Goal: Communication & Community: Participate in discussion

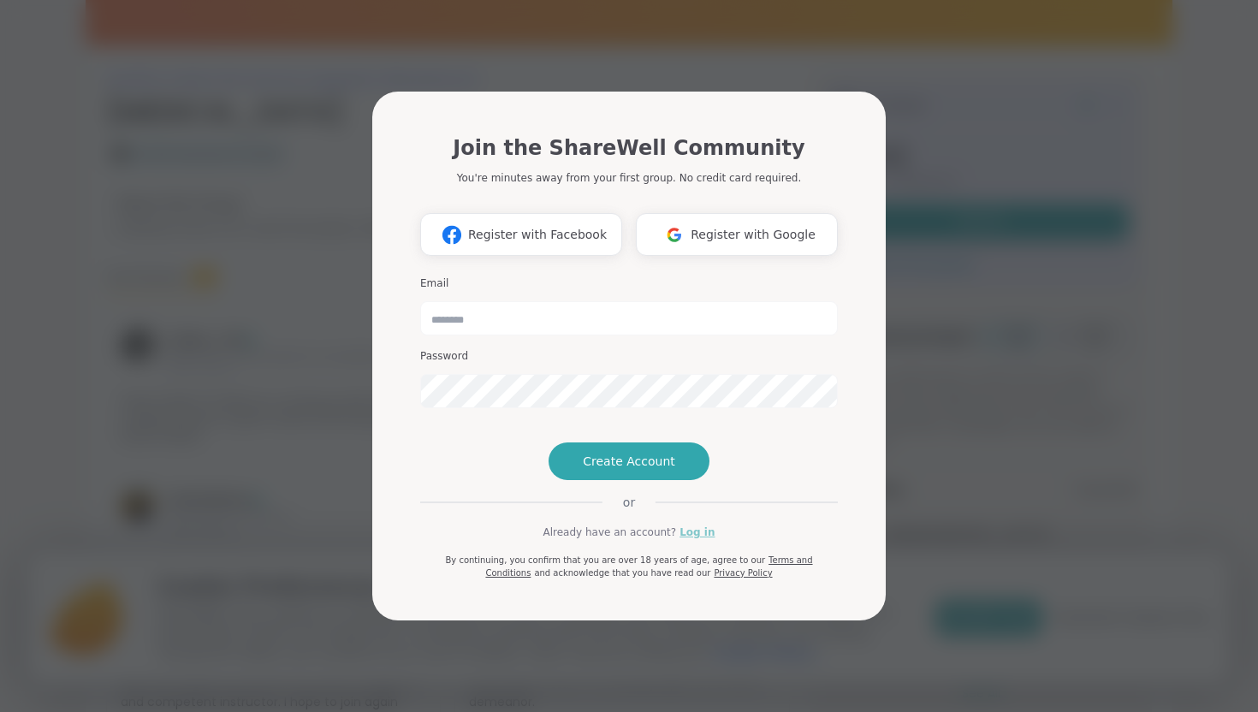
click at [697, 540] on link "Log in" at bounding box center [696, 531] width 35 height 15
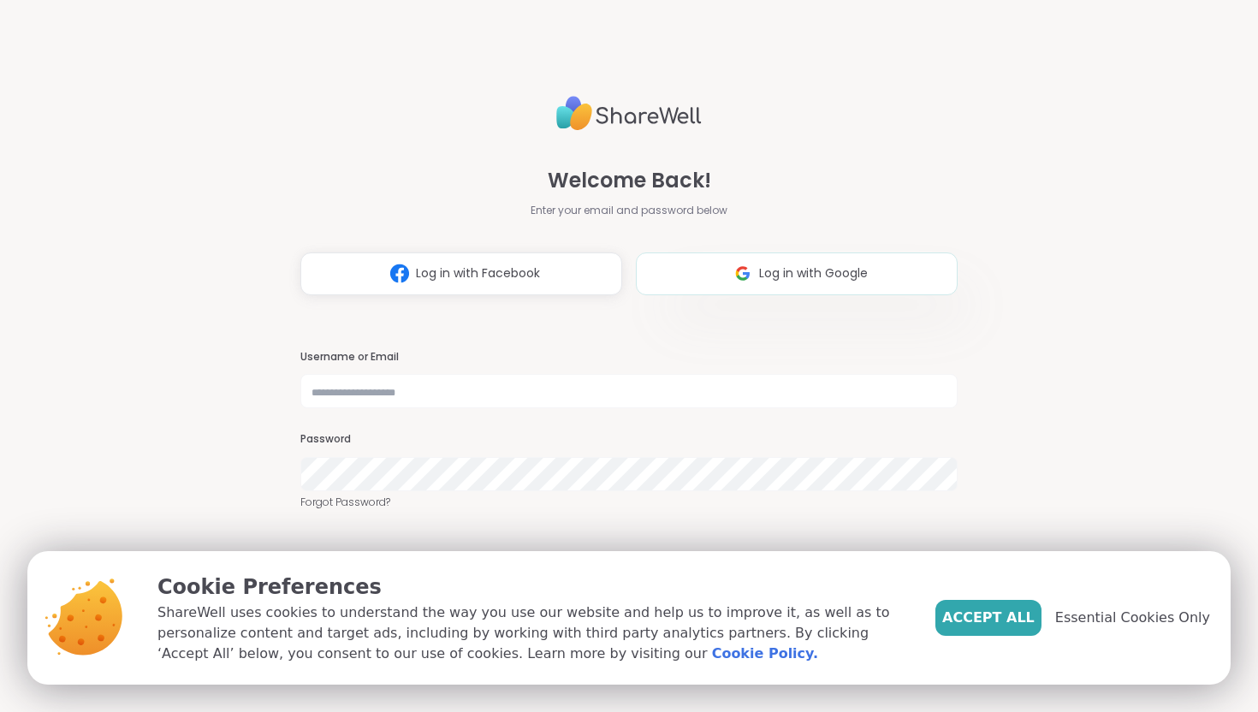
click at [859, 271] on span "Log in with Google" at bounding box center [813, 273] width 109 height 18
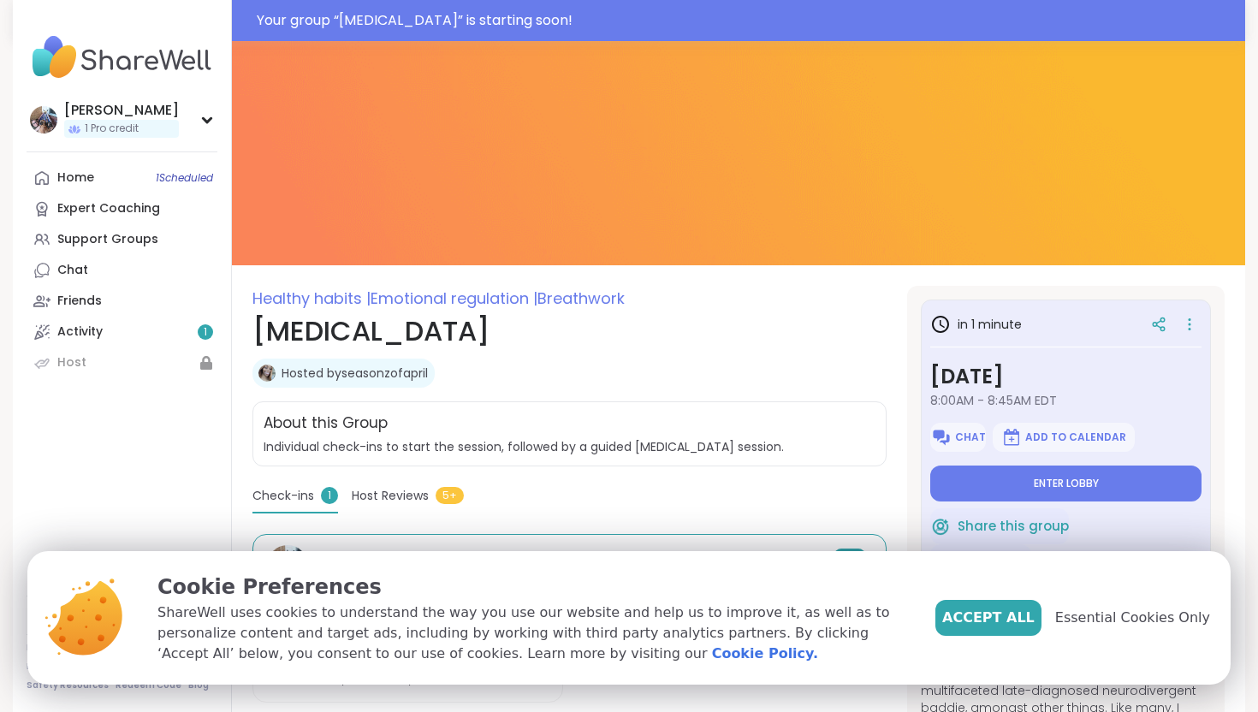
scroll to position [63, 0]
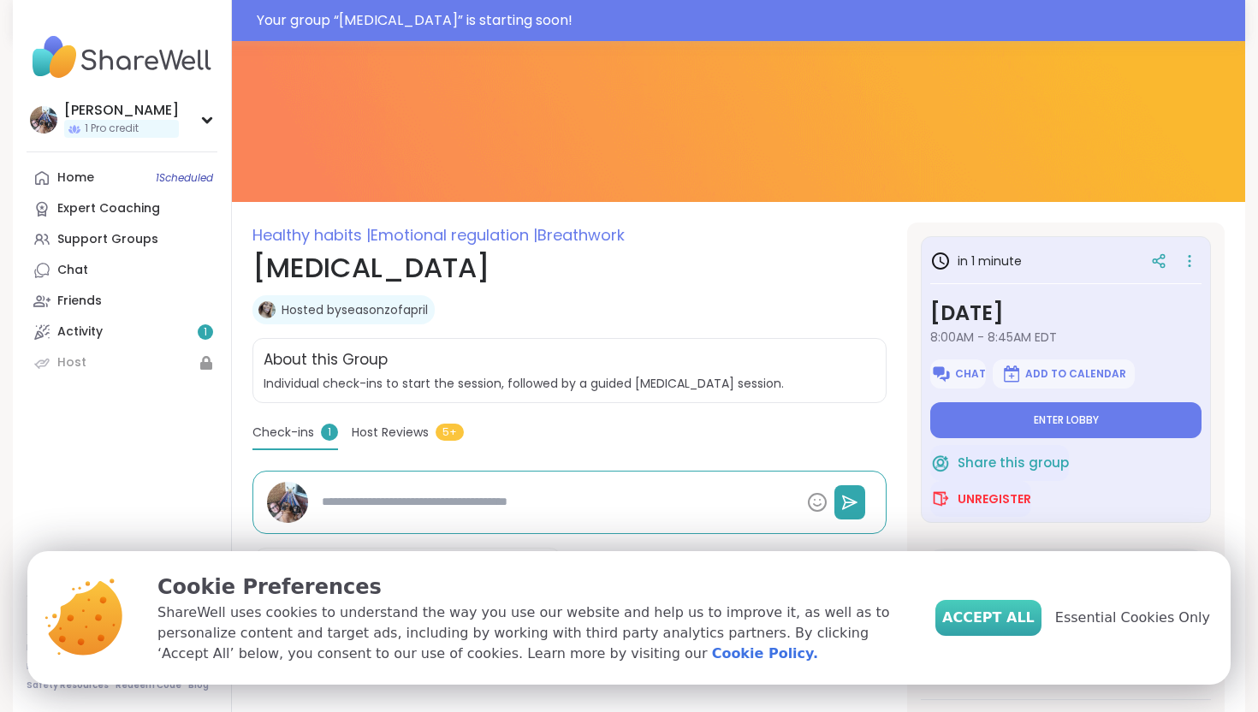
click at [1007, 609] on span "Accept All" at bounding box center [988, 617] width 92 height 21
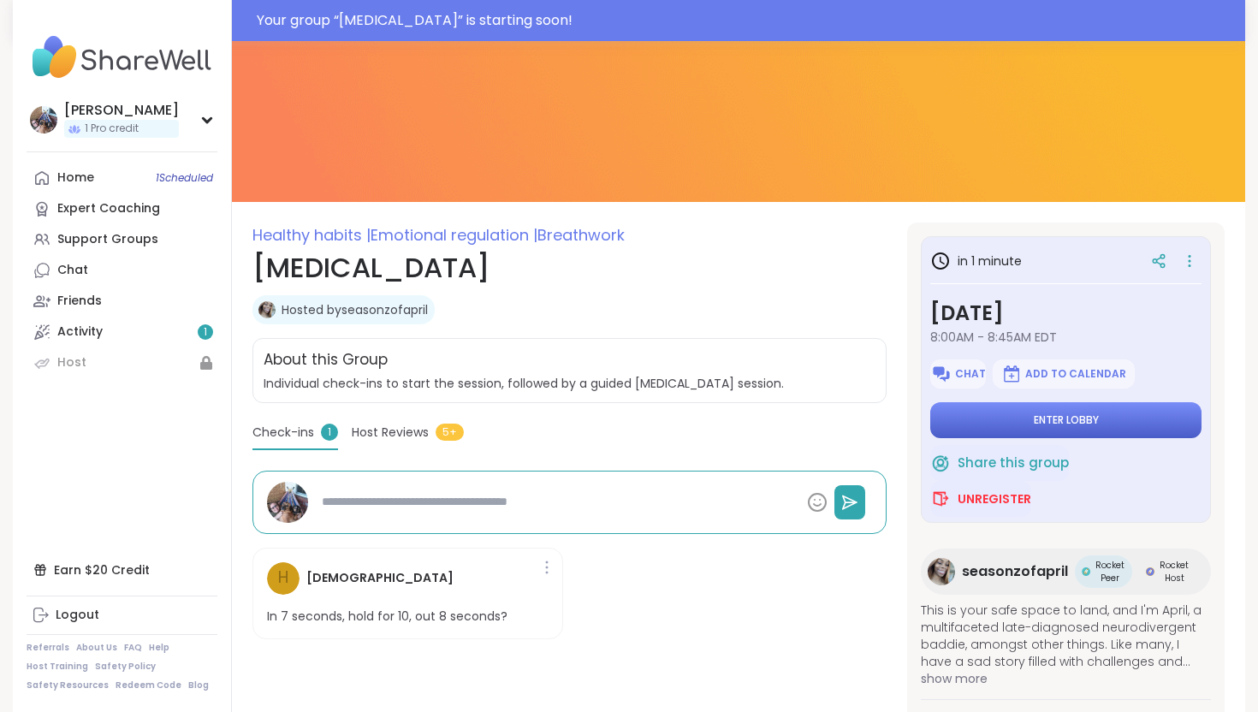
click at [1095, 424] on span "Enter lobby" at bounding box center [1065, 420] width 65 height 14
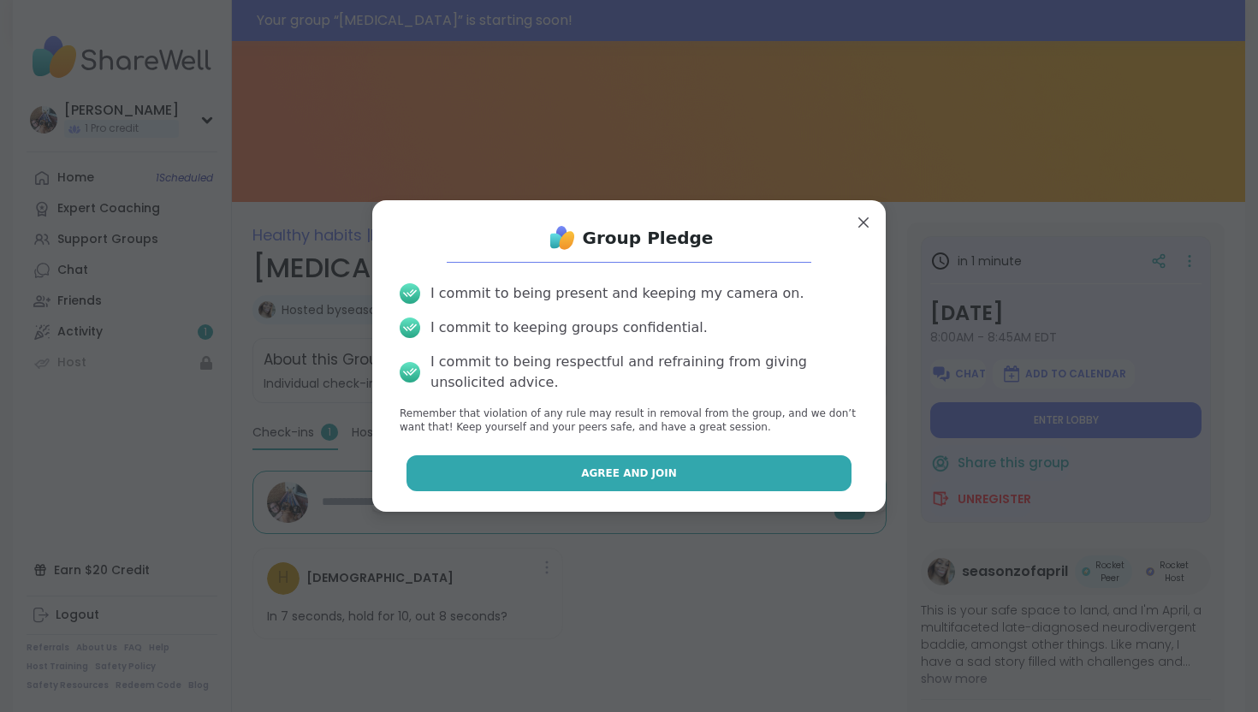
click at [609, 471] on span "Agree and Join" at bounding box center [629, 472] width 96 height 15
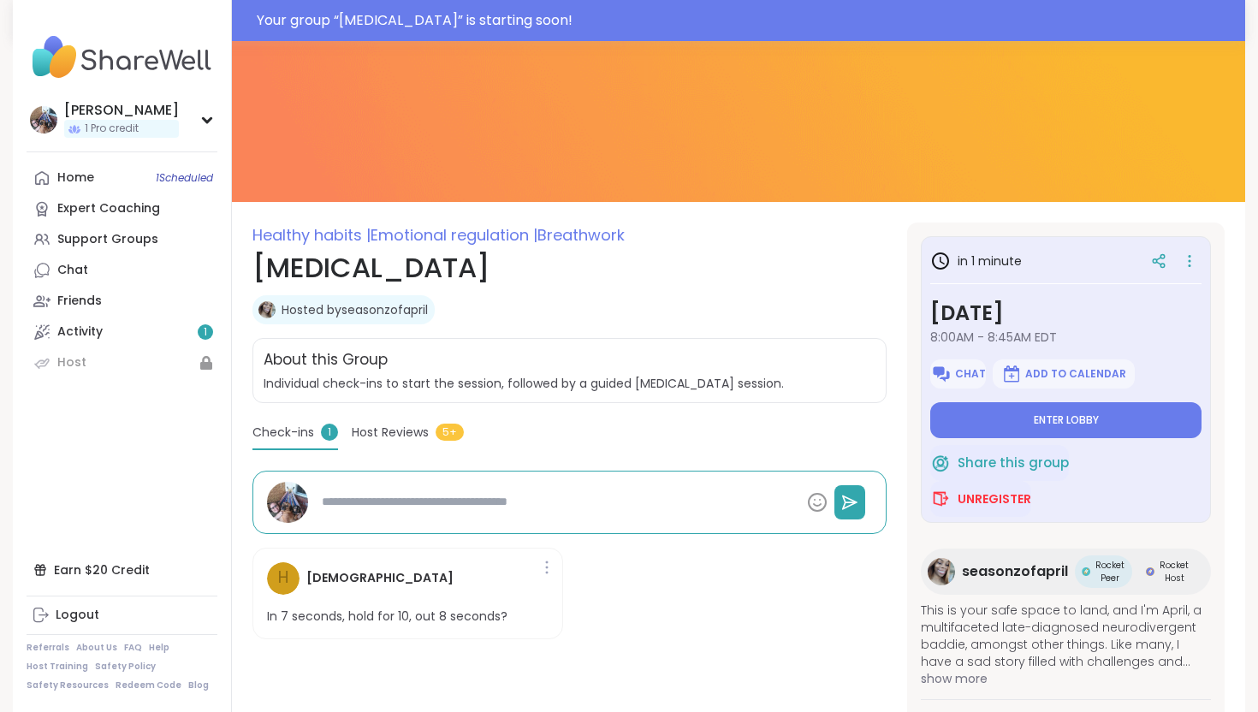
type textarea "*"
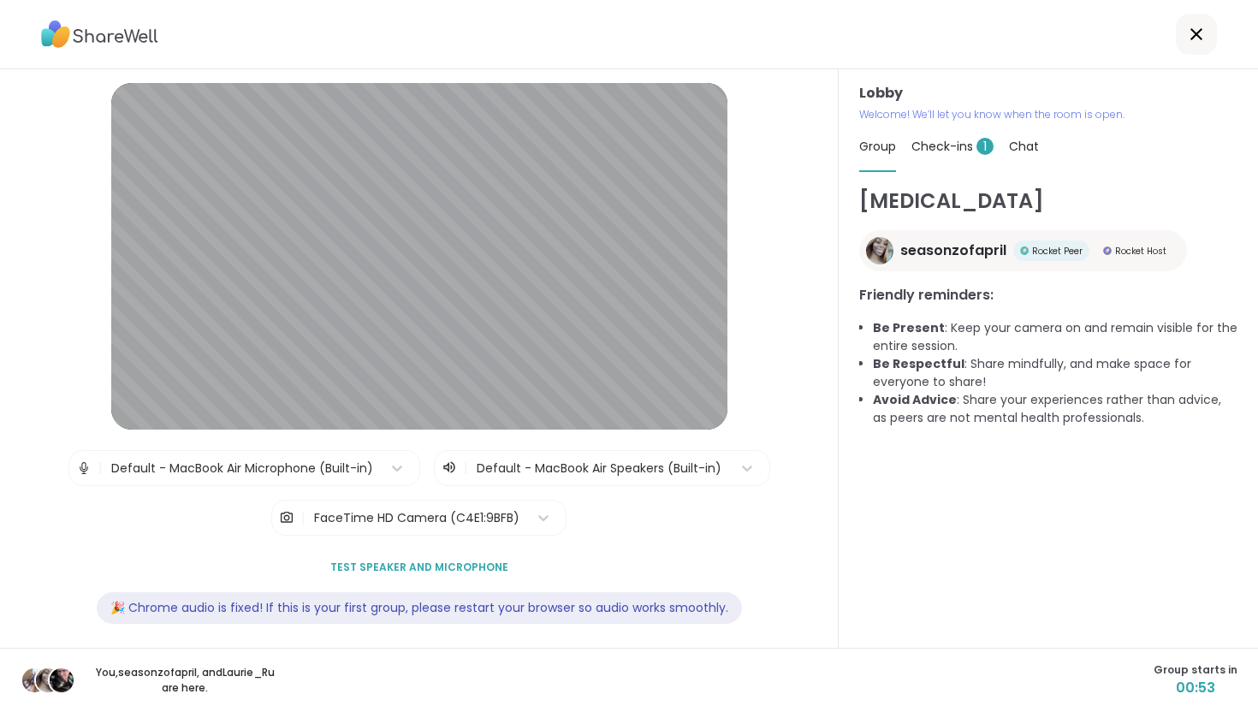
scroll to position [10, 0]
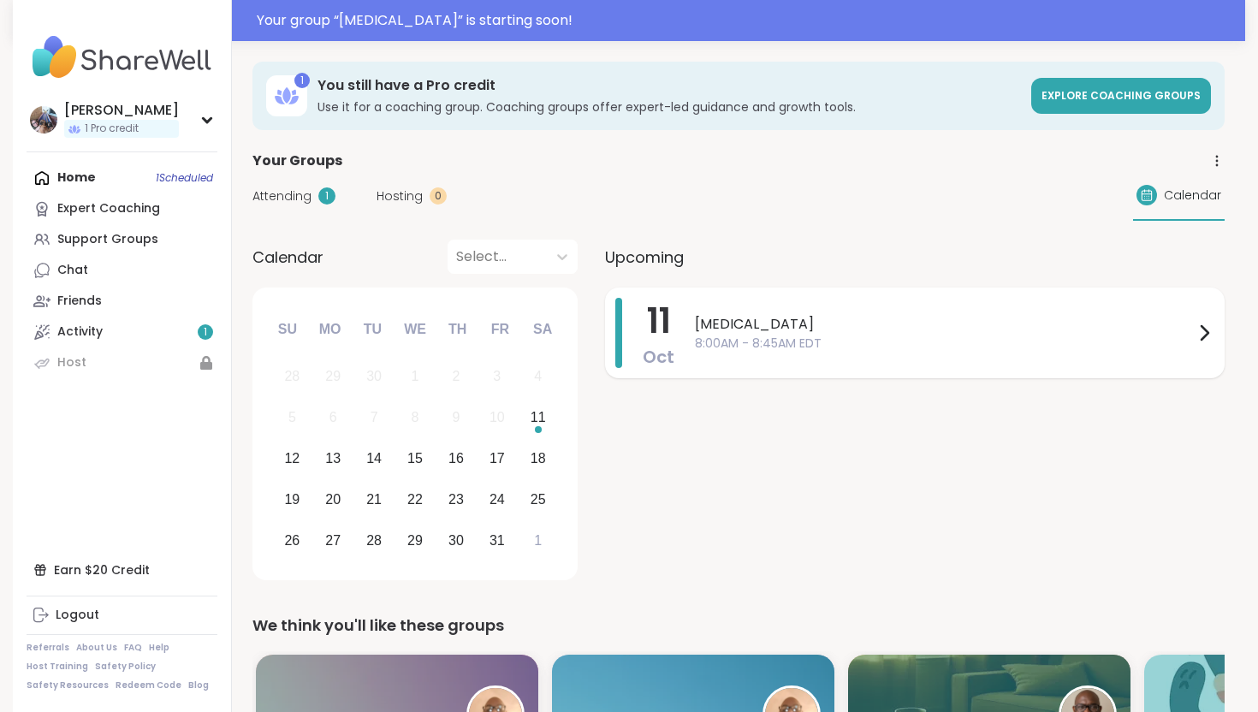
click at [755, 323] on span "[MEDICAL_DATA]" at bounding box center [944, 324] width 499 height 21
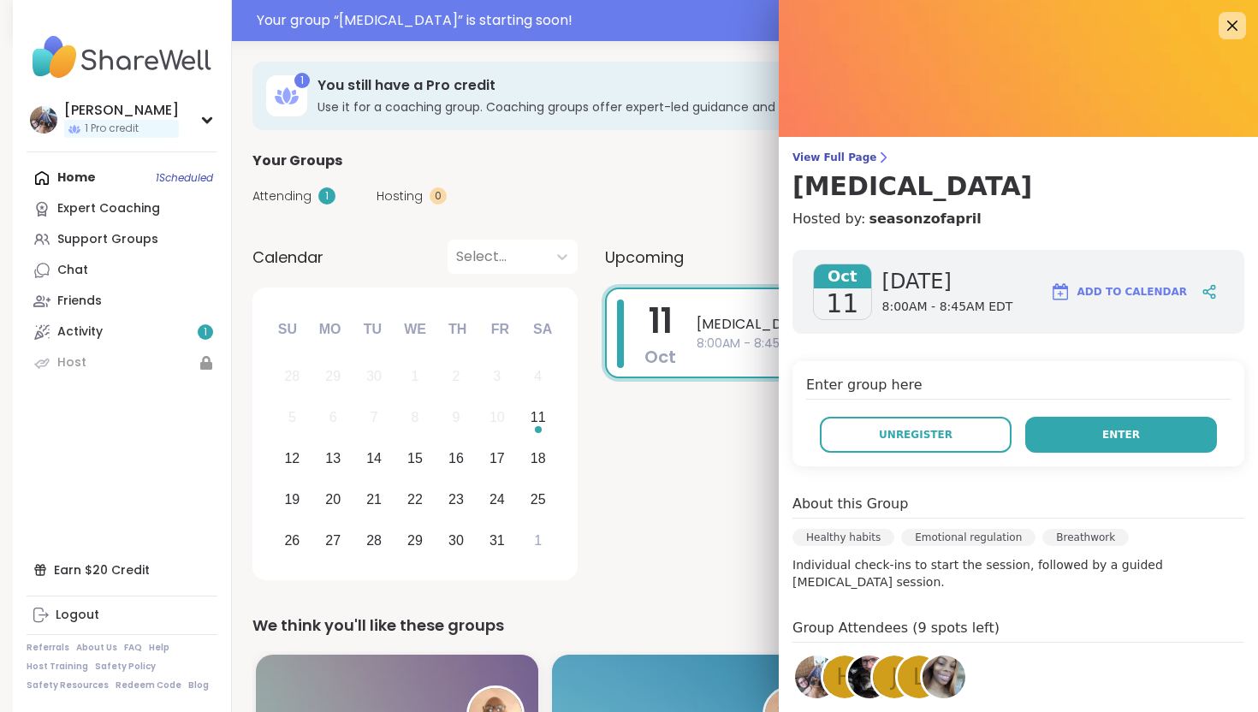
click at [1117, 427] on span "Enter" at bounding box center [1121, 434] width 38 height 15
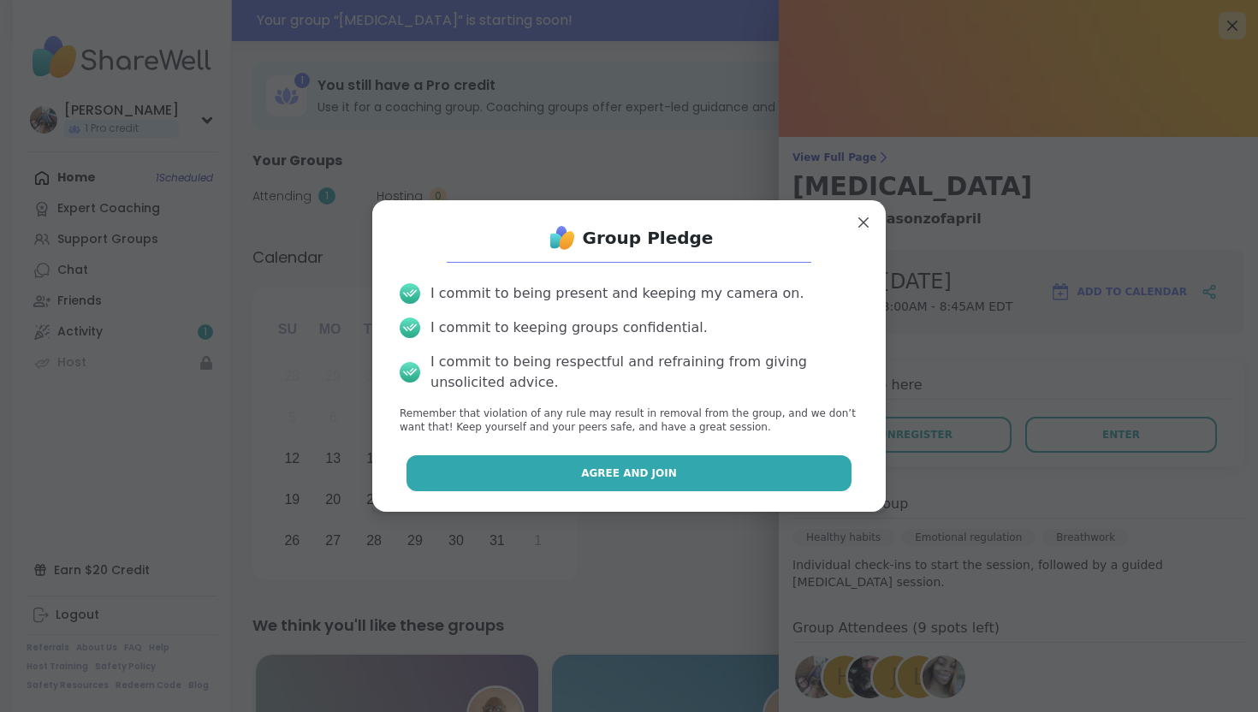
click at [610, 467] on span "Agree and Join" at bounding box center [629, 472] width 96 height 15
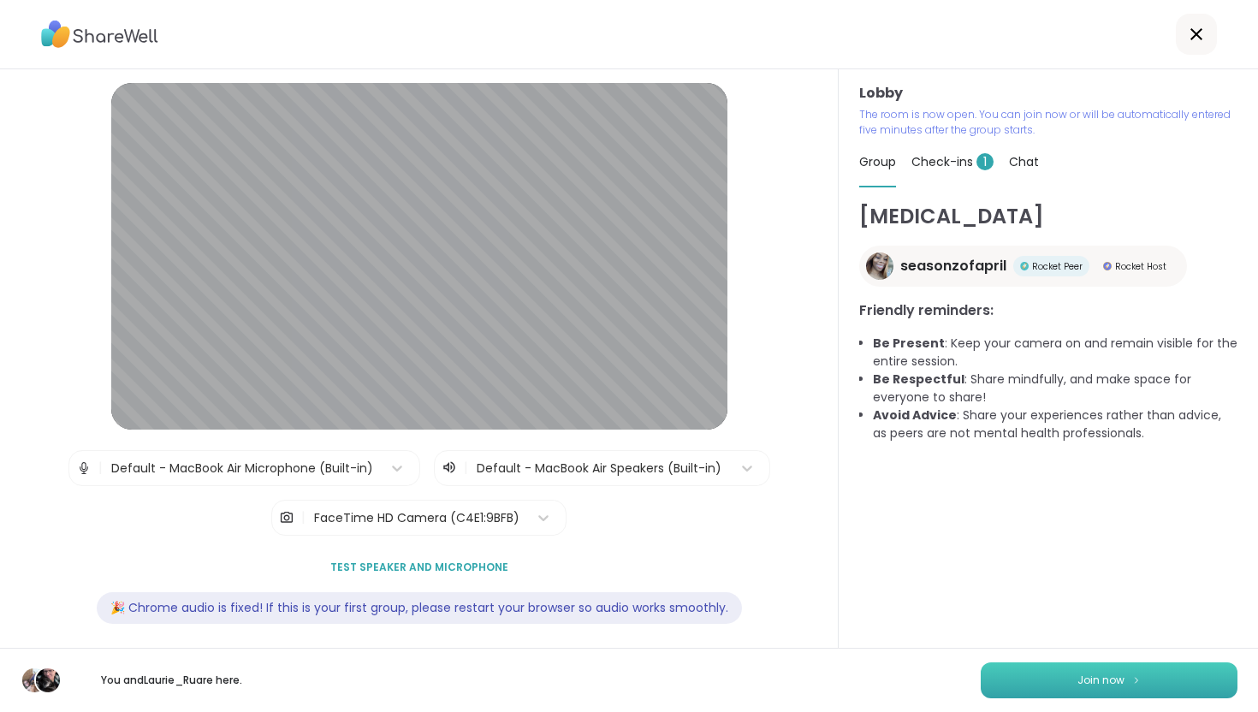
click at [1104, 676] on span "Join now" at bounding box center [1100, 679] width 47 height 15
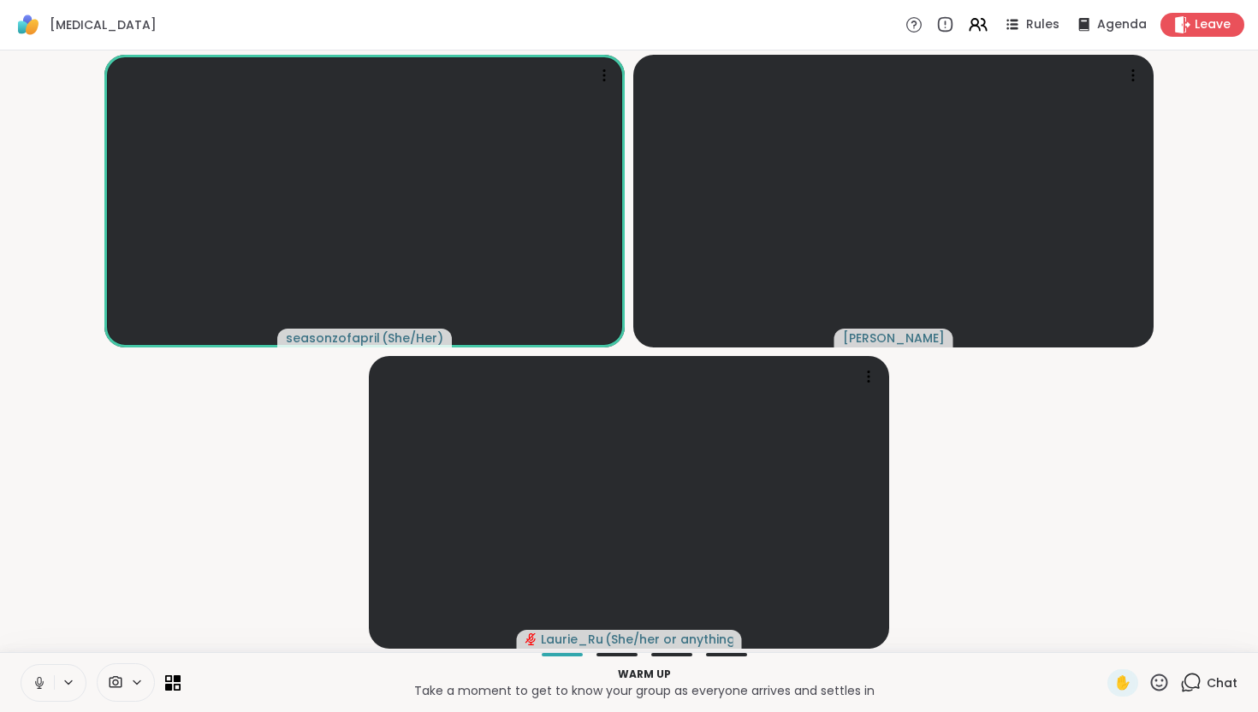
click at [71, 672] on div at bounding box center [54, 683] width 66 height 38
click at [67, 688] on icon at bounding box center [69, 682] width 14 height 15
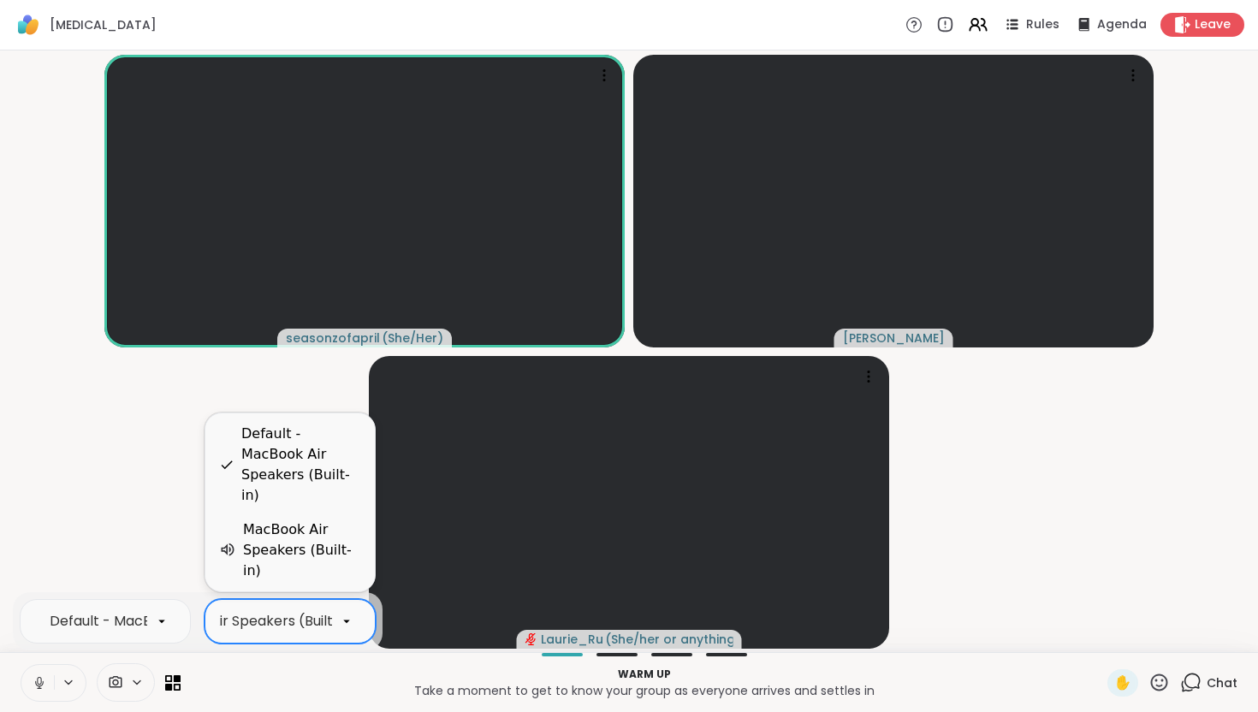
click at [351, 623] on icon at bounding box center [346, 620] width 15 height 15
click at [306, 559] on div "MacBook Air Speakers (Built-in)" at bounding box center [302, 550] width 118 height 62
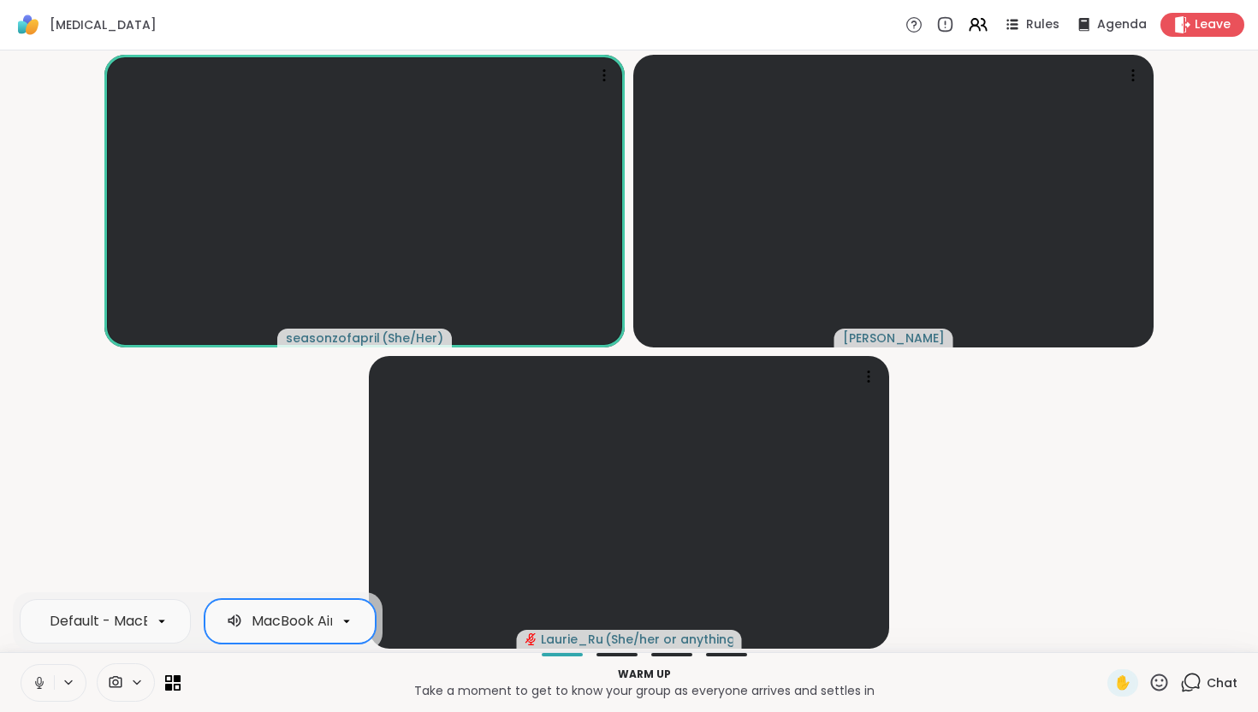
click at [38, 681] on icon at bounding box center [39, 682] width 15 height 15
click at [30, 680] on button at bounding box center [37, 683] width 33 height 36
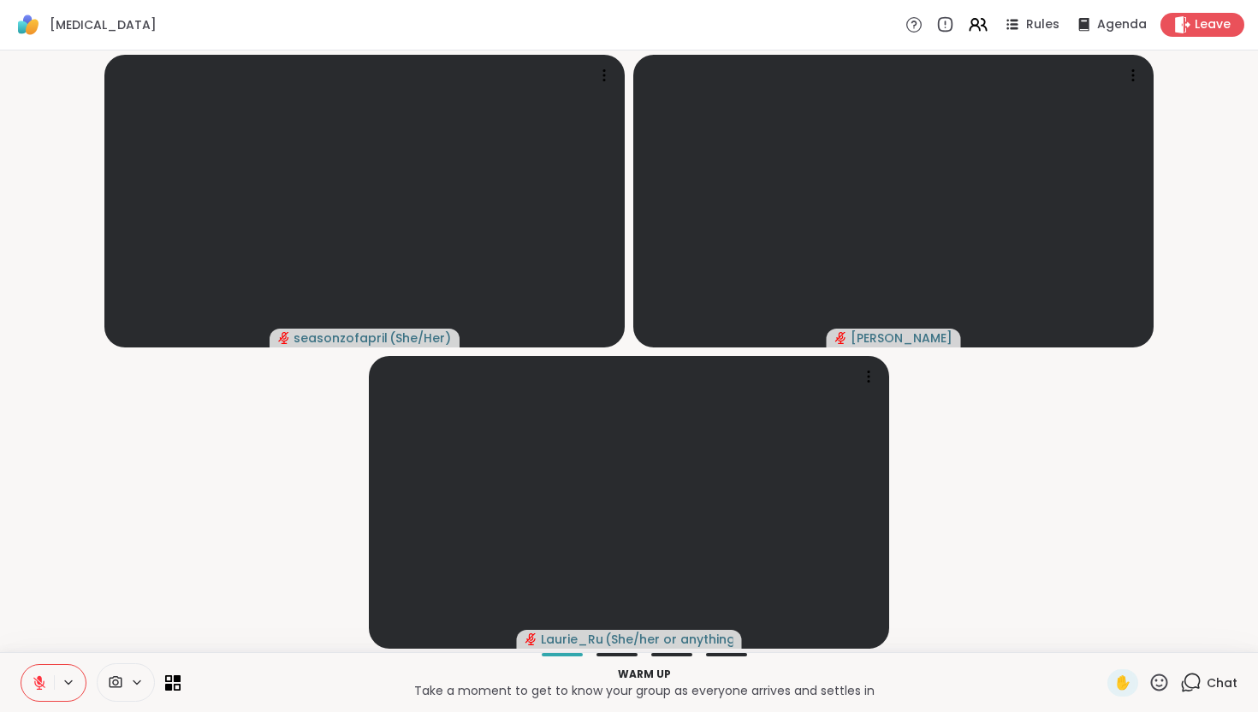
click at [1103, 501] on video-player-container "seasonzofapril ( She/Her ) dooley Laurie_Ru ( She/her or anything else )" at bounding box center [628, 351] width 1237 height 588
click at [969, 583] on video-player-container "seasonzofapril ( She/Her ) dooley Laurie_Ru ( She/her or anything else )" at bounding box center [628, 351] width 1237 height 588
click at [1133, 80] on icon at bounding box center [1133, 81] width 2 height 2
click at [1080, 442] on video-player-container "seasonzofapril ( She/Her ) dooley Laurie_Ru ( She/her or anything else )" at bounding box center [628, 351] width 1237 height 588
click at [1146, 534] on video-player-container "seasonzofapril ( She/Her ) dooley Laurie_Ru ( She/her or anything else )" at bounding box center [628, 351] width 1237 height 588
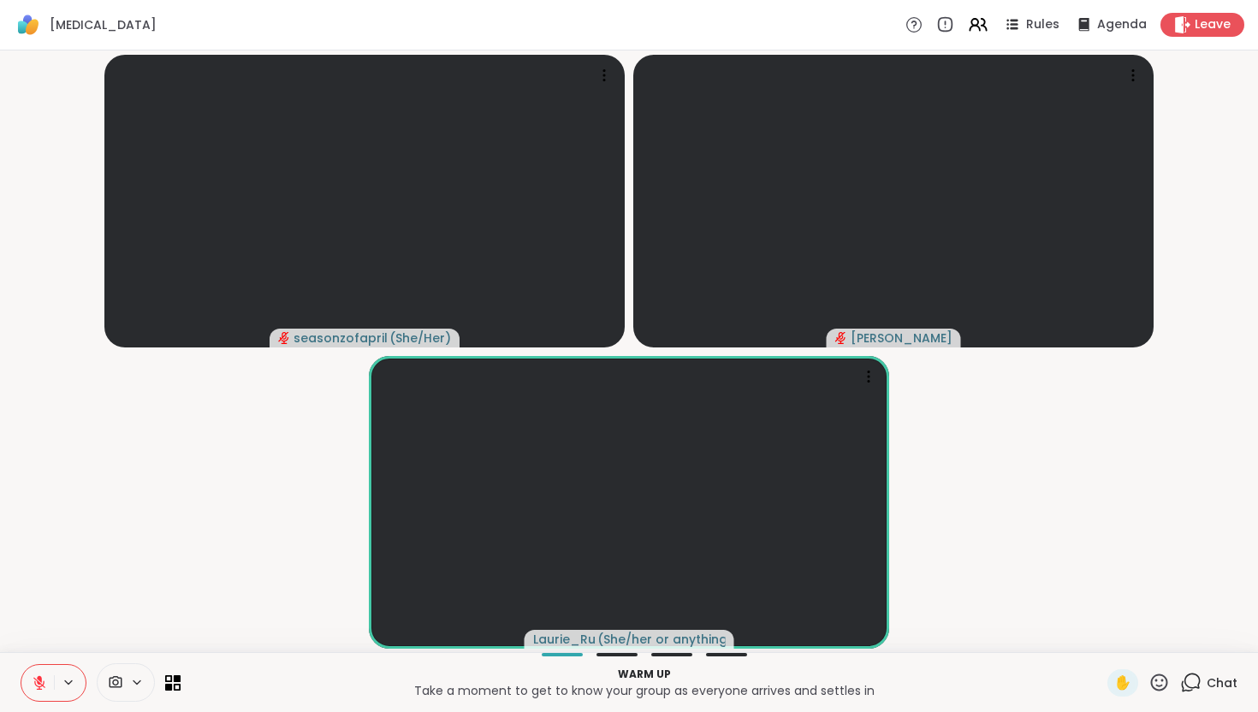
click at [1031, 473] on video-player-container "seasonzofapril ( She/Her ) dooley Laurie_Ru ( She/her or anything else )" at bounding box center [628, 351] width 1237 height 588
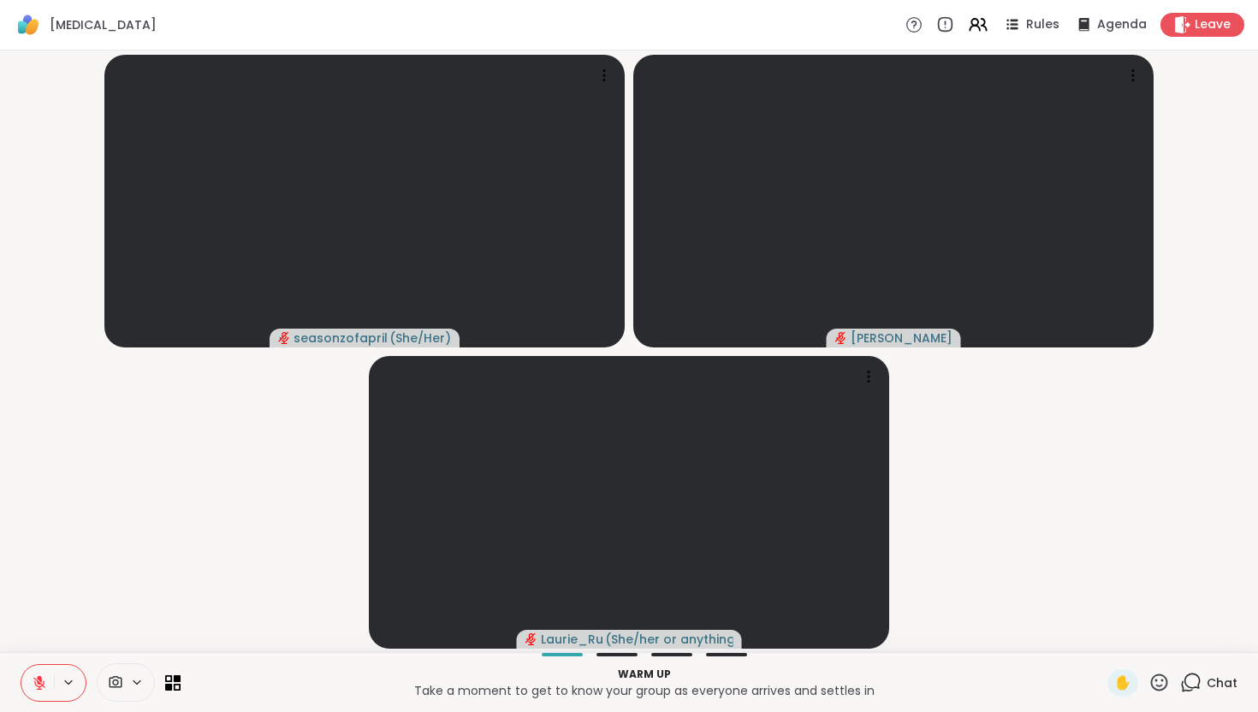
click at [139, 403] on video-player-container "seasonzofapril ( She/Her ) dooley Laurie_Ru ( She/her or anything else )" at bounding box center [628, 351] width 1237 height 588
click at [1128, 557] on video-player-container "seasonzofapril ( She/Her ) dooley Laurie_Ru ( She/her or anything else )" at bounding box center [628, 351] width 1237 height 588
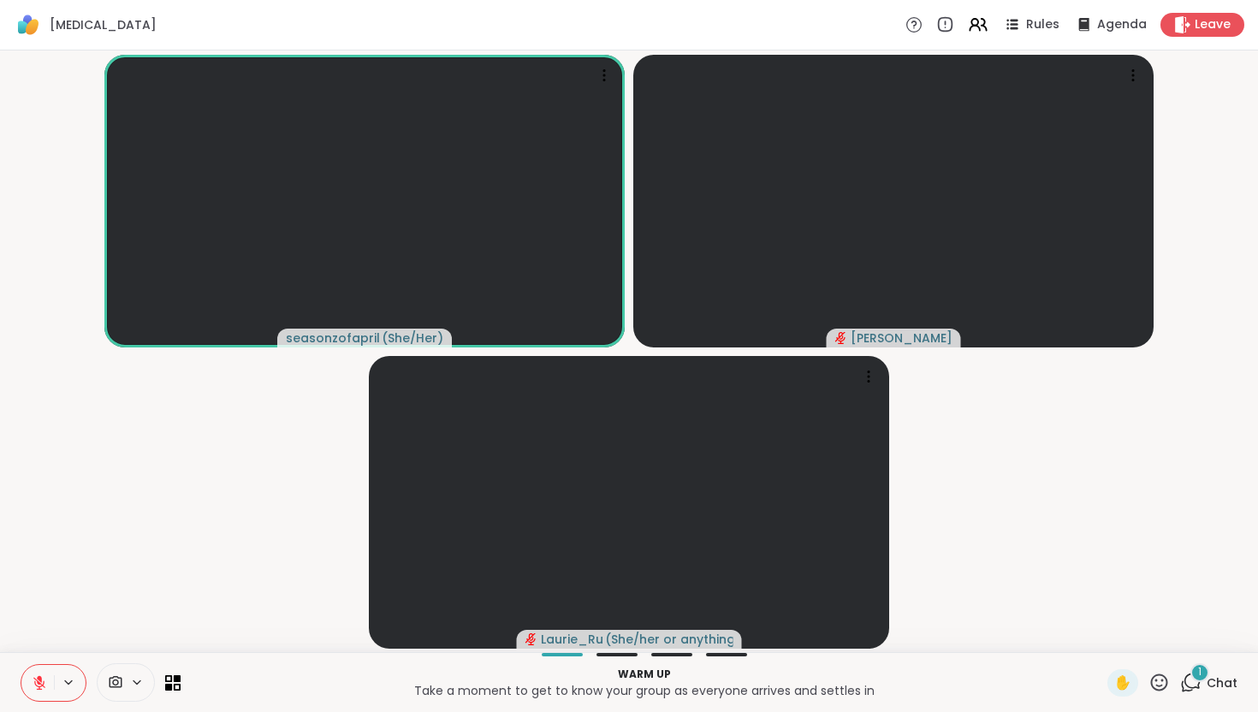
click at [1200, 677] on span "1" at bounding box center [1199, 672] width 3 height 15
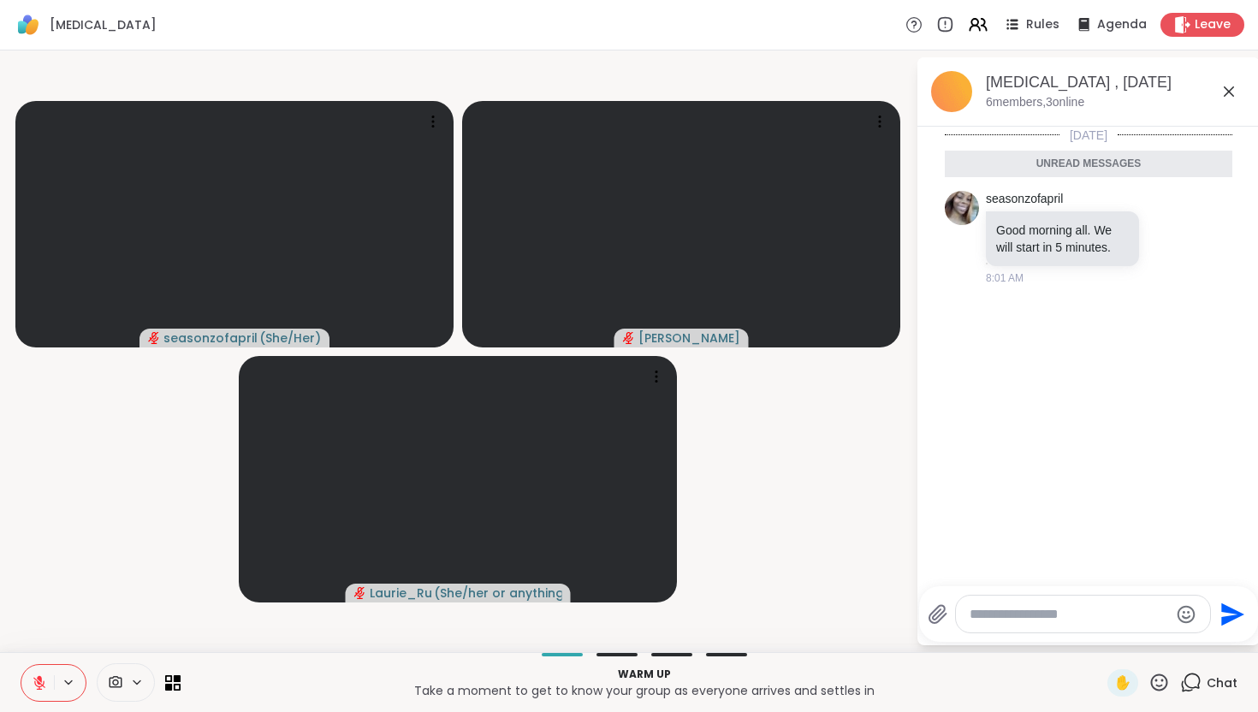
click at [806, 497] on video-player-container "seasonzofapril ( She/Her ) dooley Laurie_Ru ( She/her or anything else )" at bounding box center [457, 351] width 895 height 588
click at [836, 467] on video-player-container "seasonzofapril ( She/Her ) dooley Laurie_Ru ( She/her or anything else )" at bounding box center [457, 351] width 895 height 588
click at [37, 678] on icon at bounding box center [39, 682] width 15 height 15
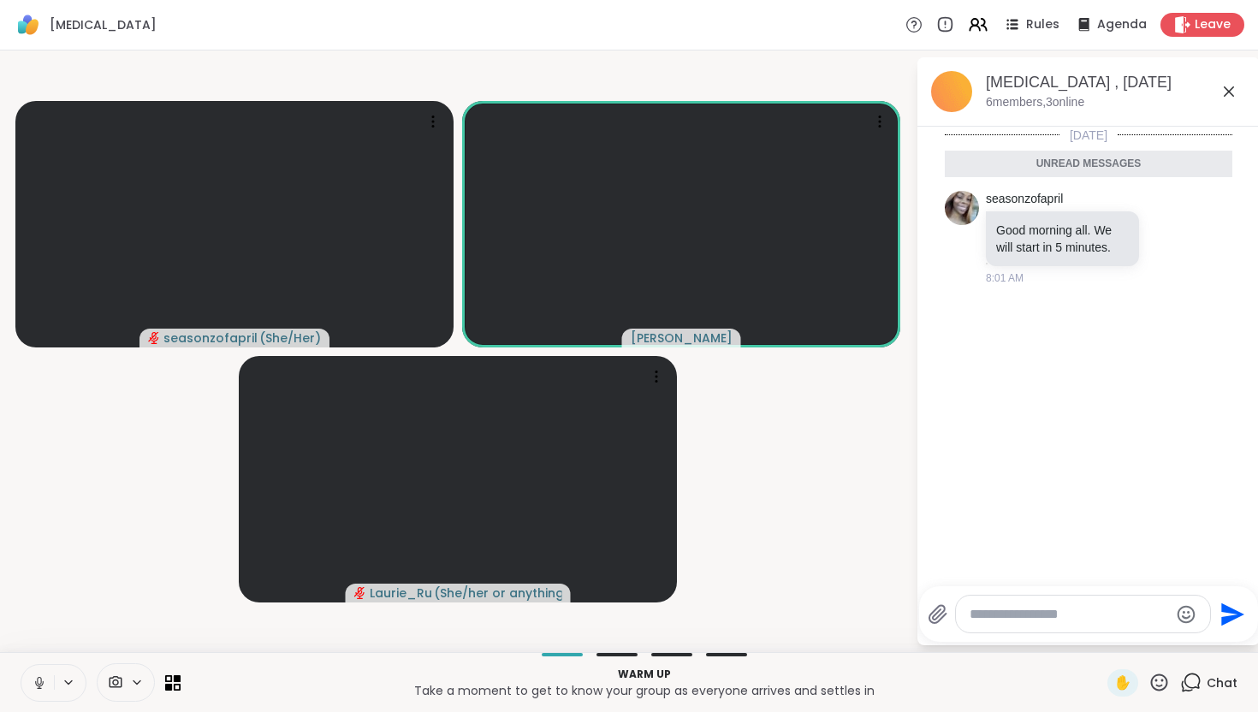
click at [37, 678] on icon at bounding box center [39, 682] width 15 height 15
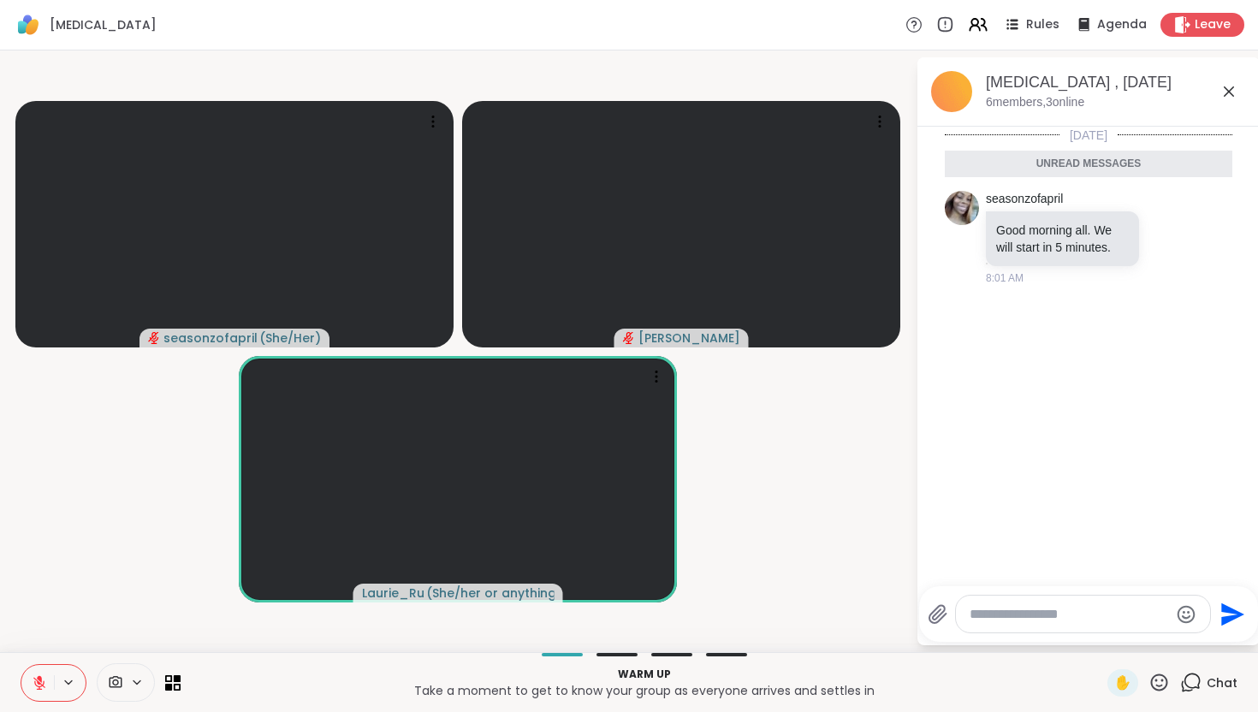
click at [33, 682] on icon at bounding box center [39, 682] width 15 height 15
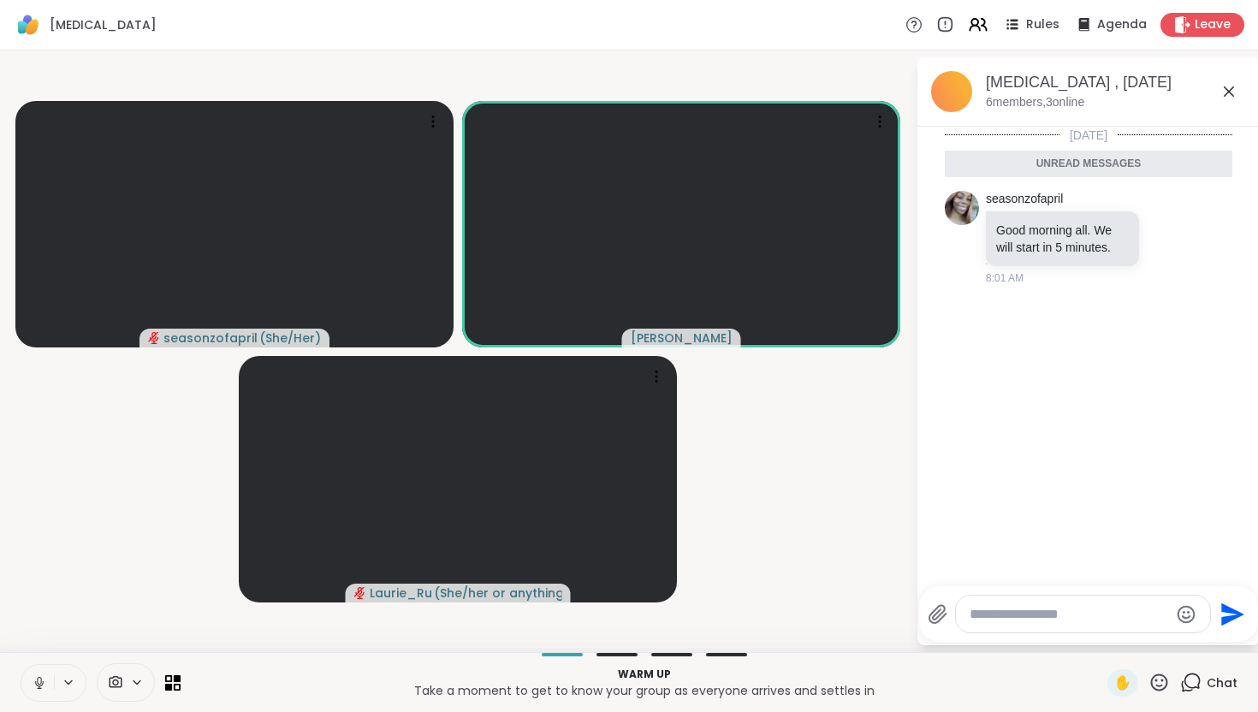
click at [33, 677] on icon at bounding box center [39, 682] width 15 height 15
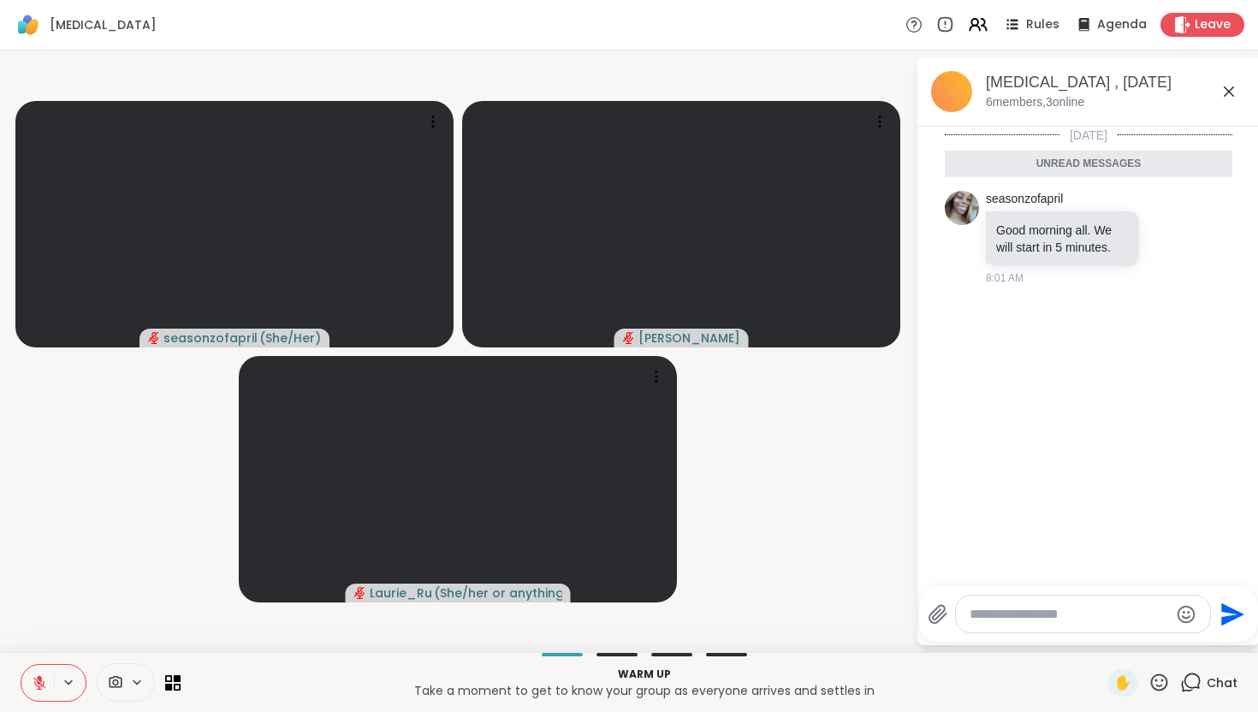
click at [38, 681] on icon at bounding box center [39, 683] width 12 height 12
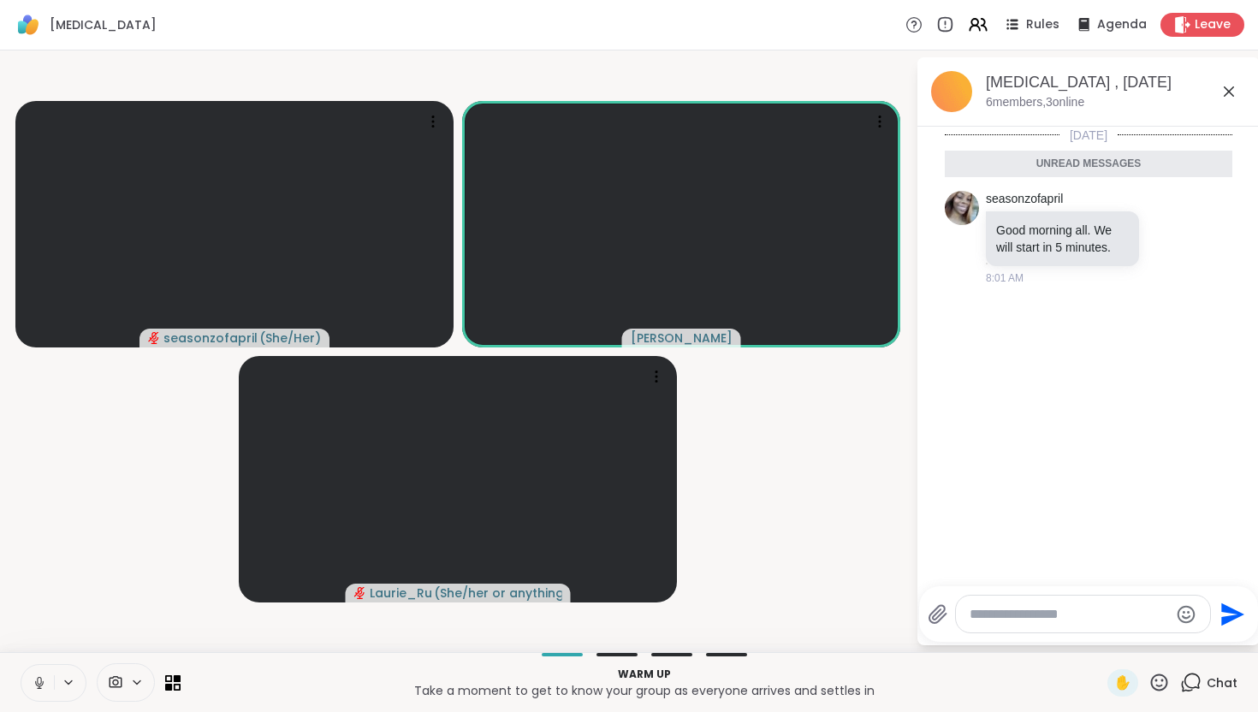
click at [44, 693] on button at bounding box center [37, 683] width 33 height 36
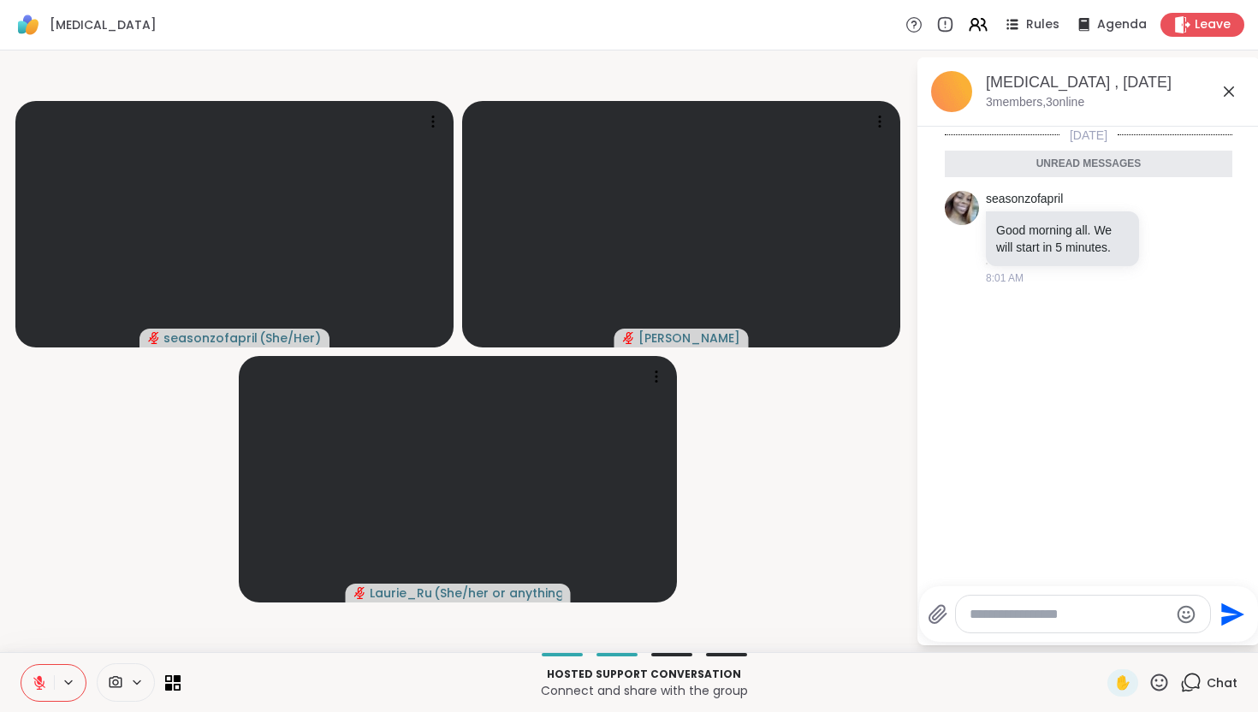
click at [36, 680] on icon at bounding box center [39, 682] width 15 height 15
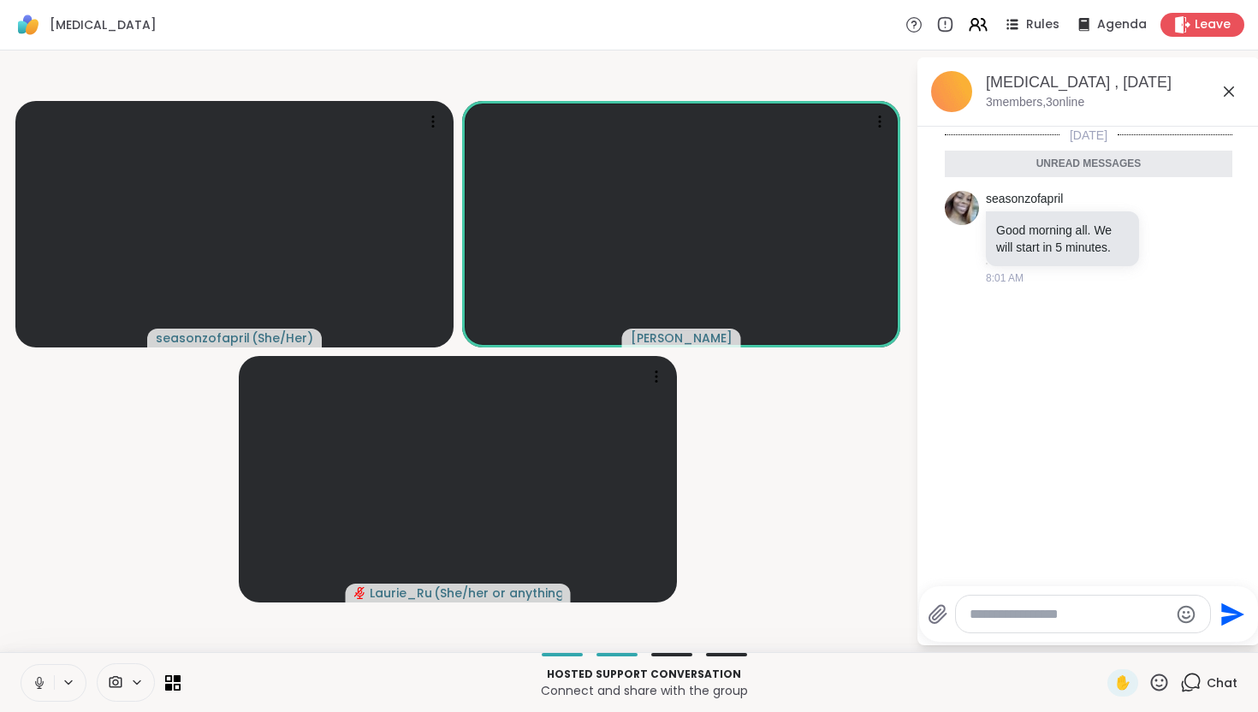
click at [35, 675] on icon at bounding box center [39, 682] width 15 height 15
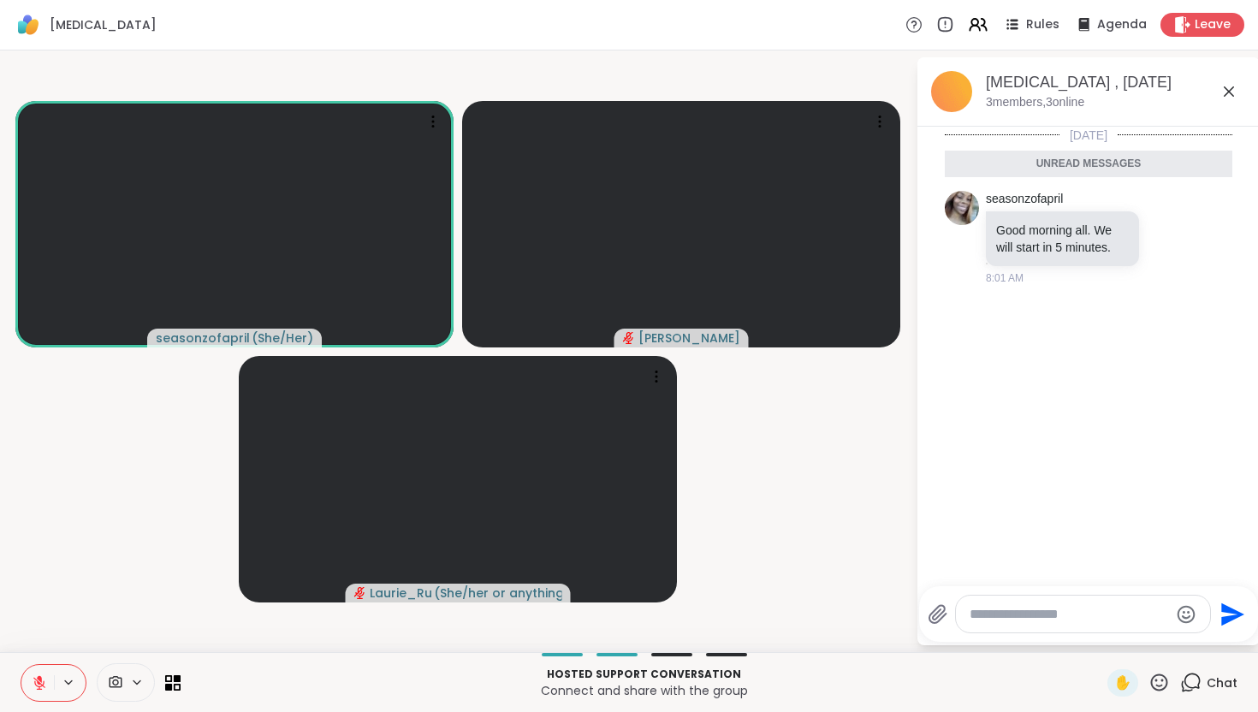
click at [37, 675] on icon at bounding box center [39, 682] width 15 height 15
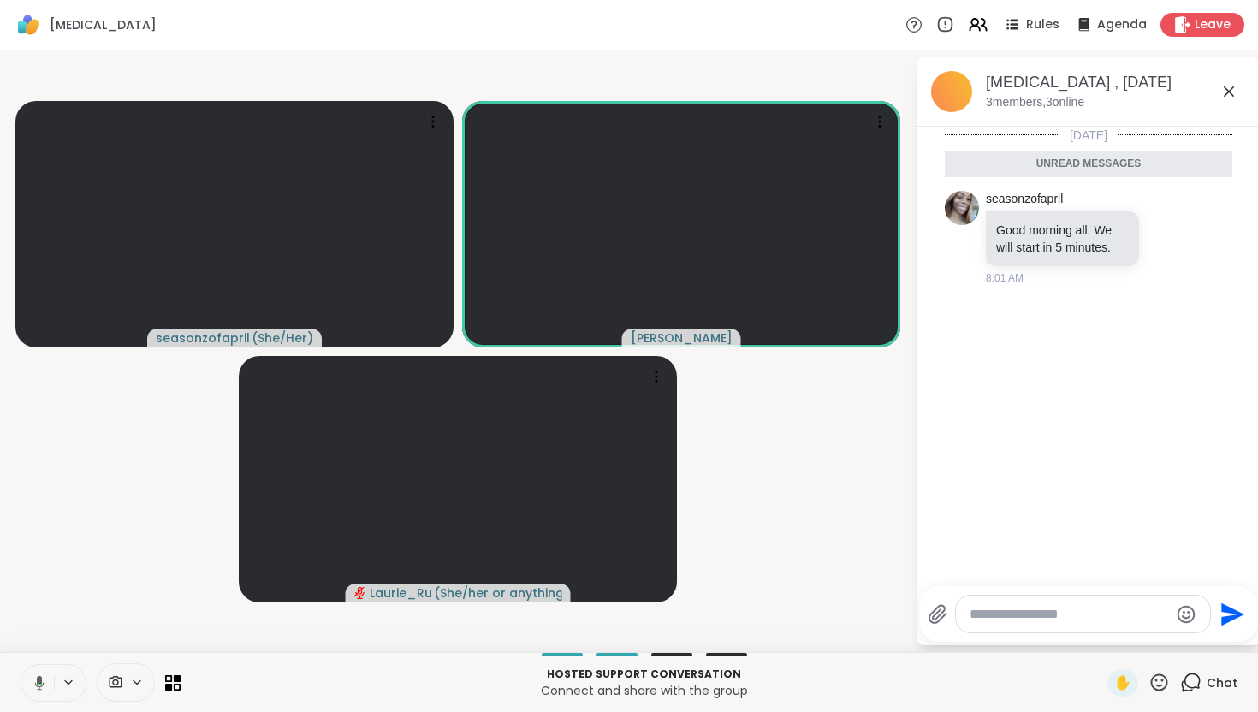
click at [37, 681] on icon at bounding box center [39, 682] width 9 height 15
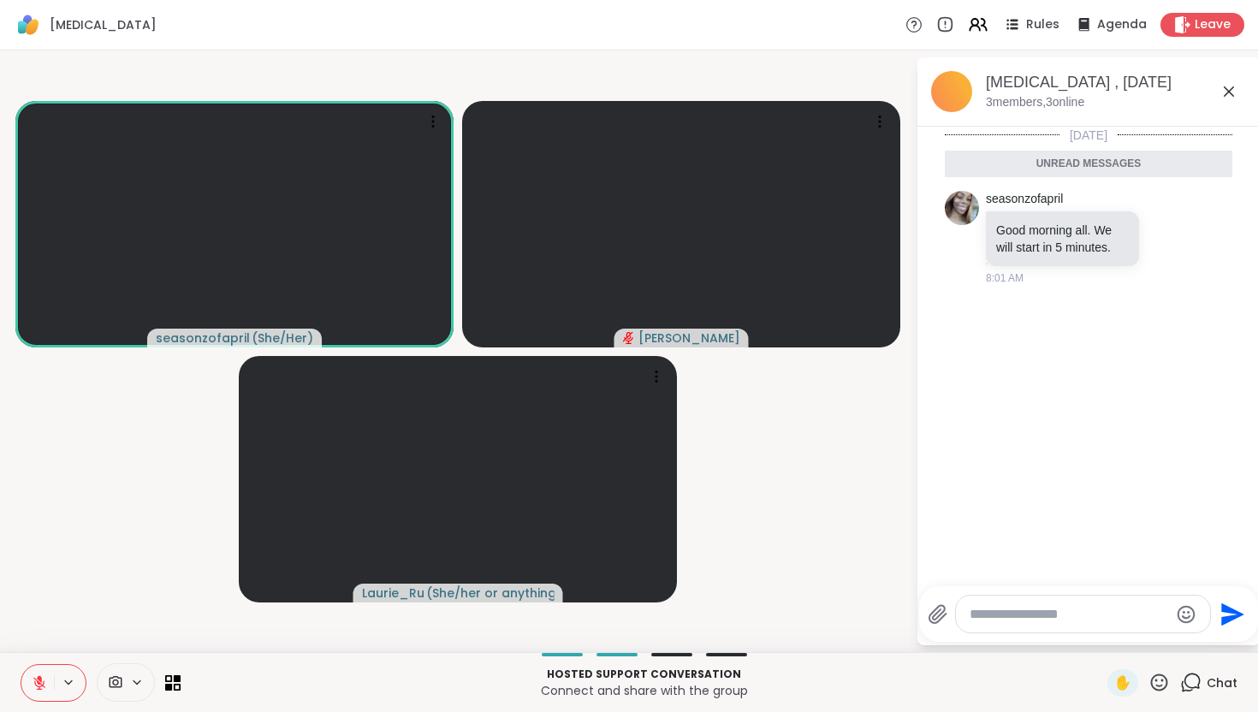
click at [21, 665] on button at bounding box center [37, 683] width 33 height 36
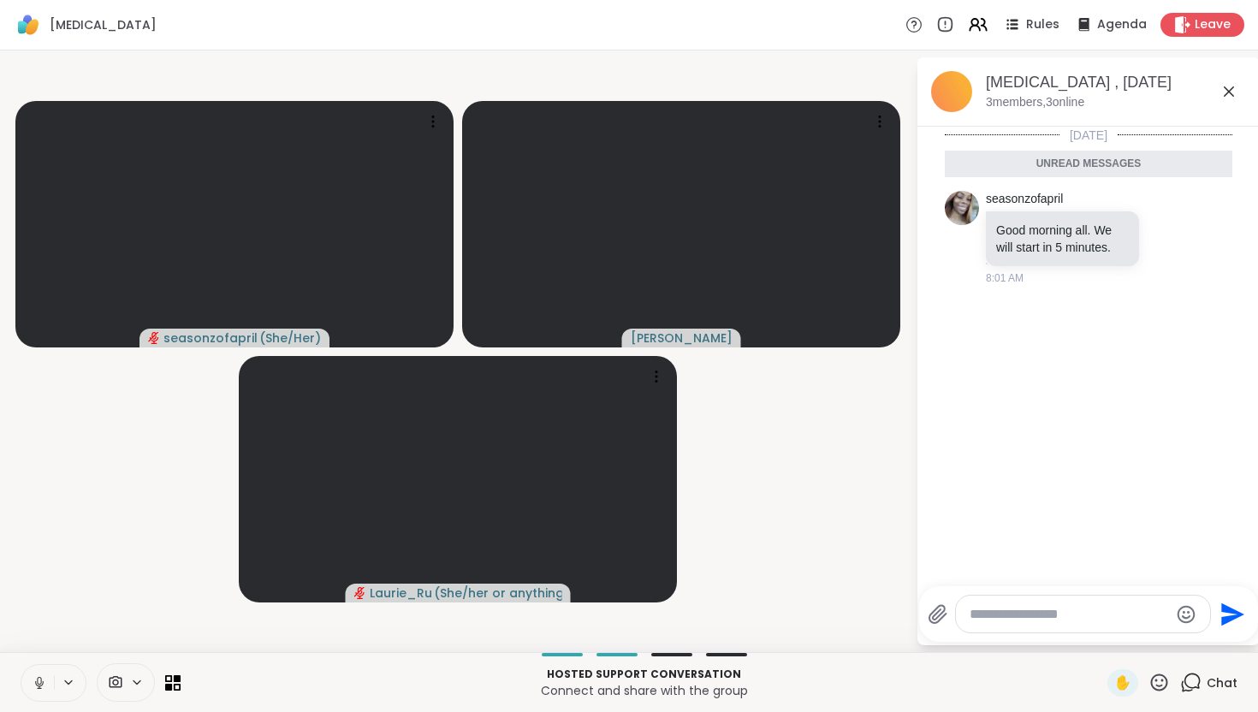
click at [42, 684] on icon at bounding box center [39, 682] width 15 height 15
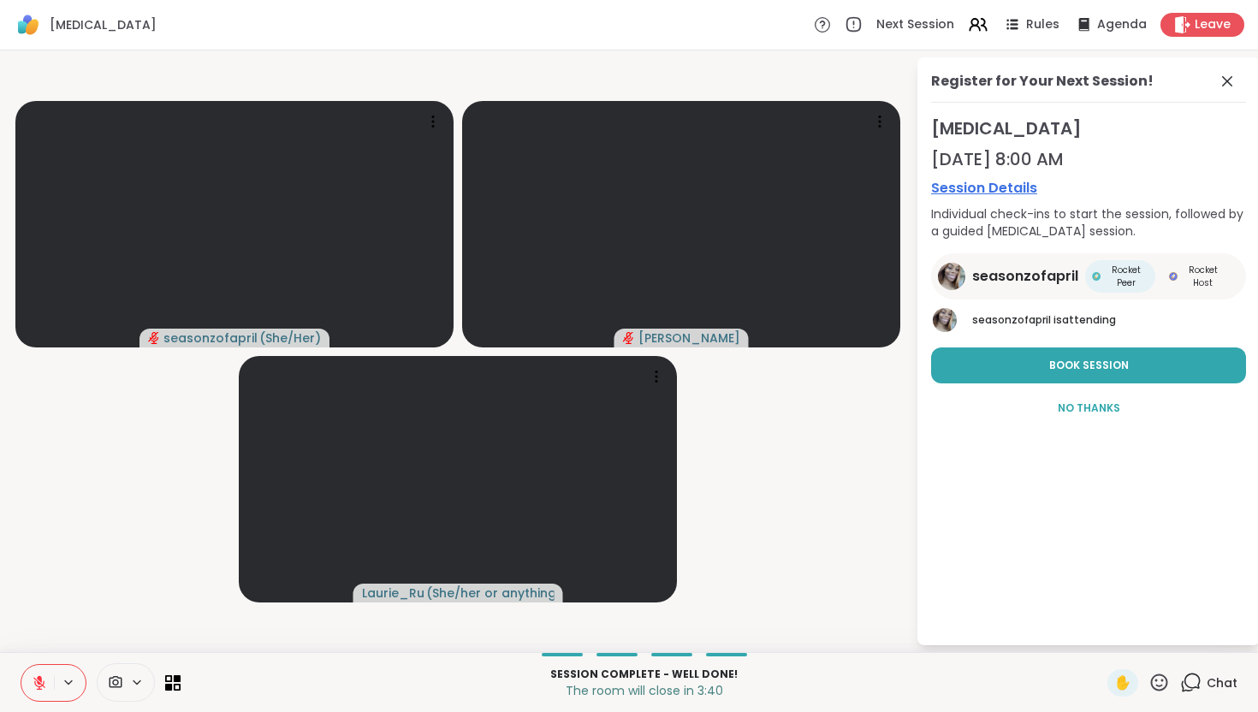
drag, startPoint x: 38, startPoint y: 683, endPoint x: 40, endPoint y: 589, distance: 94.1
click at [40, 589] on div "Deep Breathing Next Session Rules Agenda Leave seasonzofapril ( She/Her ) doole…" at bounding box center [629, 356] width 1258 height 712
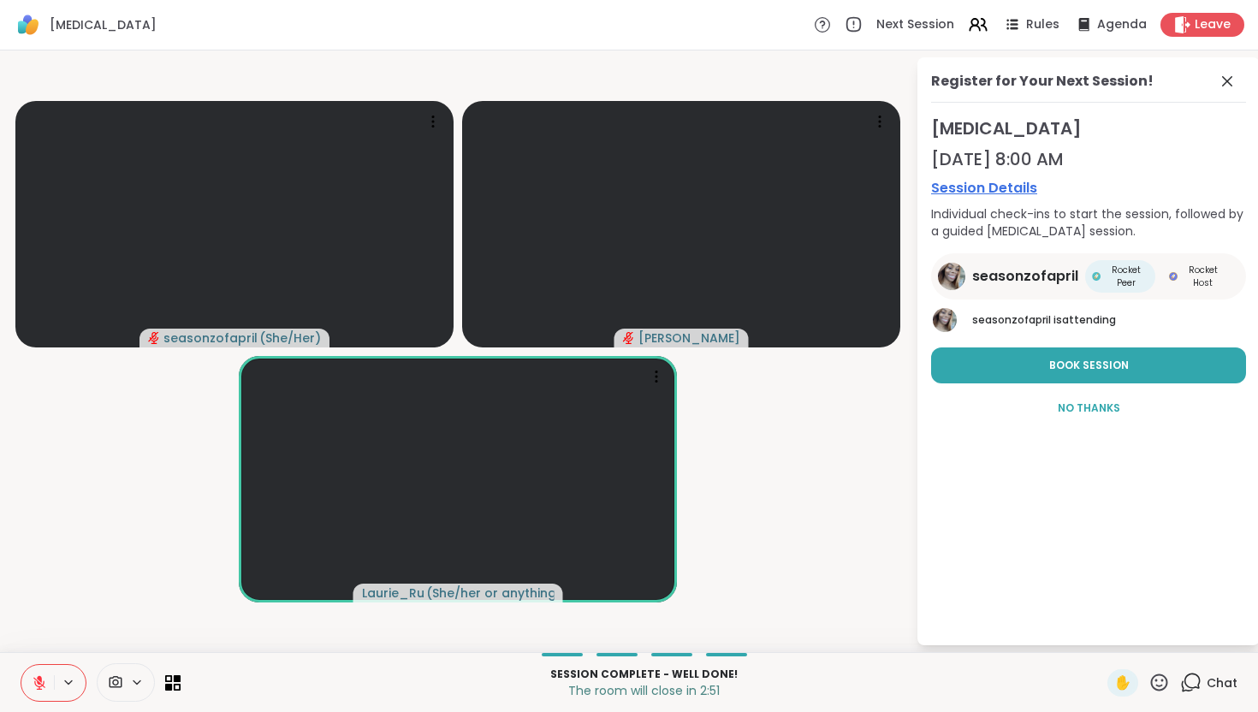
click at [43, 676] on icon at bounding box center [39, 682] width 15 height 15
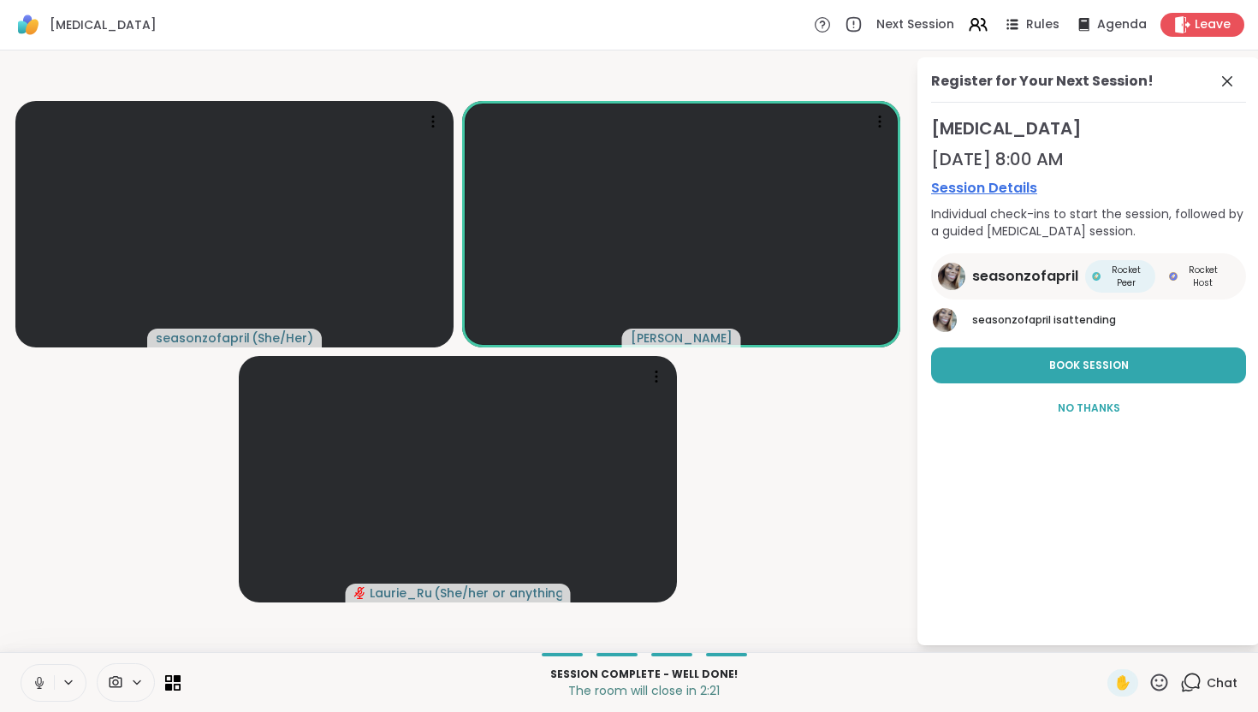
click at [37, 675] on icon at bounding box center [39, 682] width 15 height 15
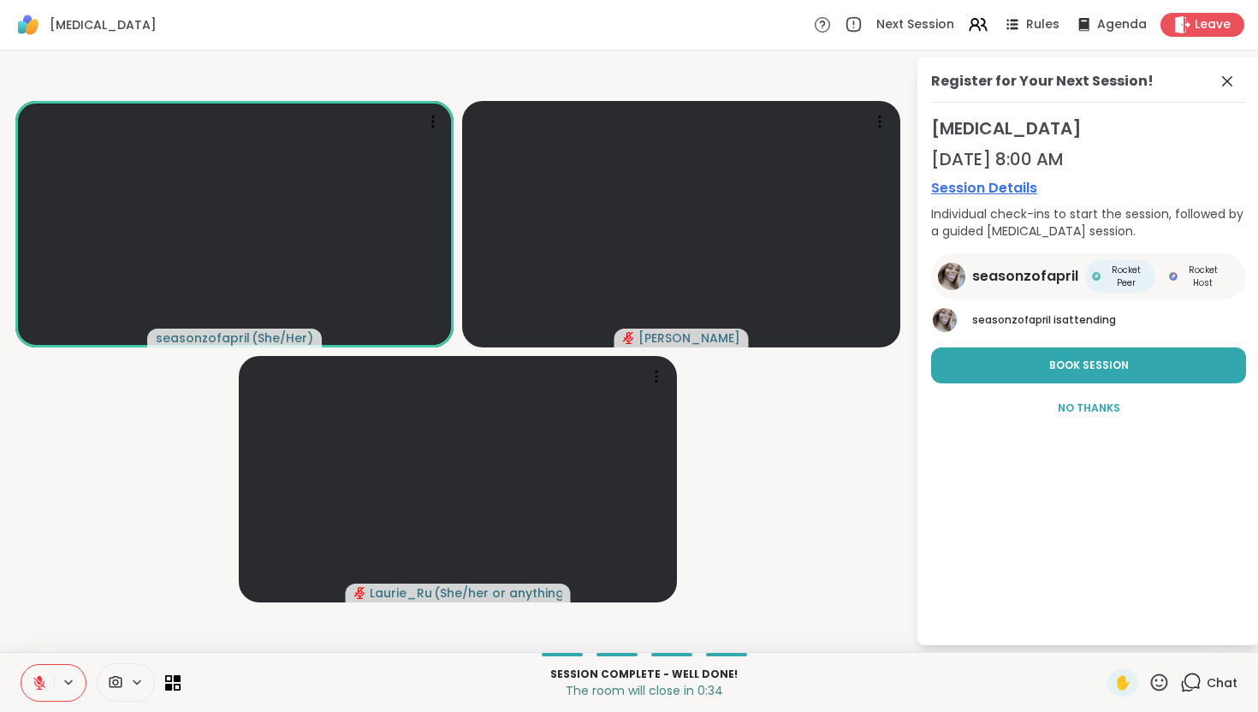
click at [115, 543] on video-player-container "seasonzofapril ( She/Her ) dooley Laurie_Ru ( She/her or anything else )" at bounding box center [457, 351] width 895 height 588
click at [111, 521] on video-player-container "seasonzofapril ( She/Her ) dooley Laurie_Ru ( She/her or anything else )" at bounding box center [457, 351] width 895 height 588
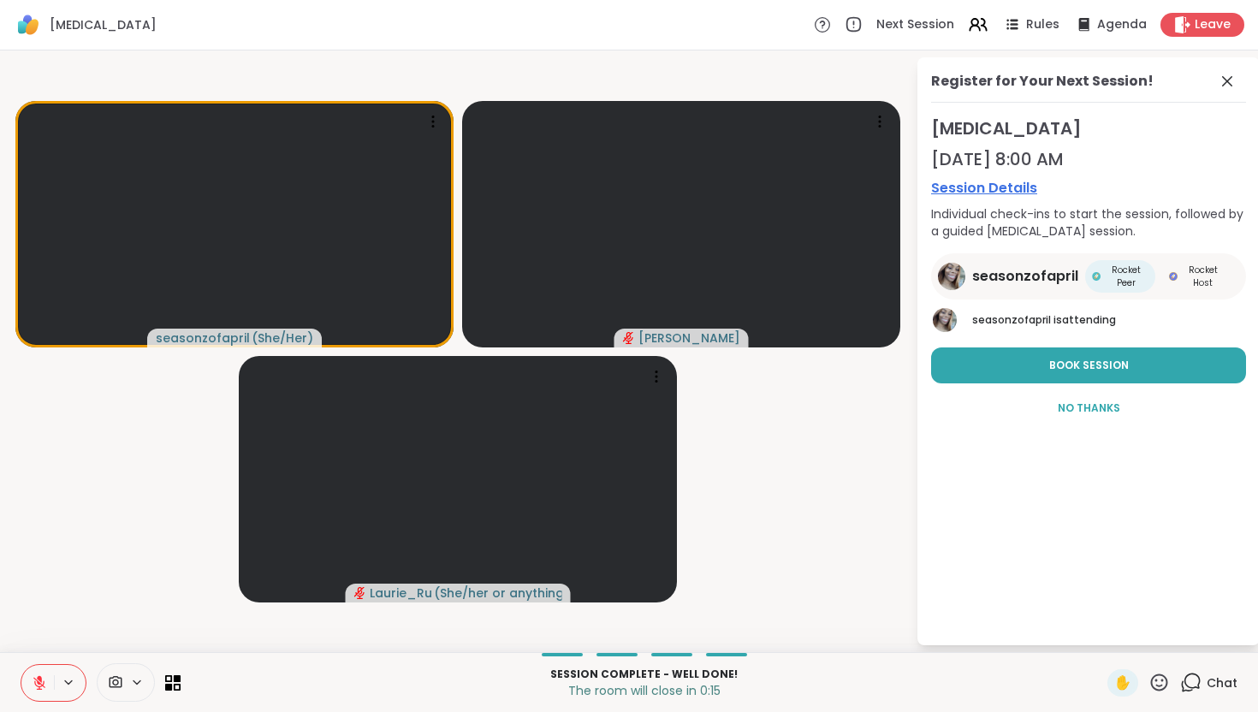
click at [75, 514] on video-player-container "seasonzofapril ( She/Her ) dooley Laurie_Ru ( She/her or anything else )" at bounding box center [457, 351] width 895 height 588
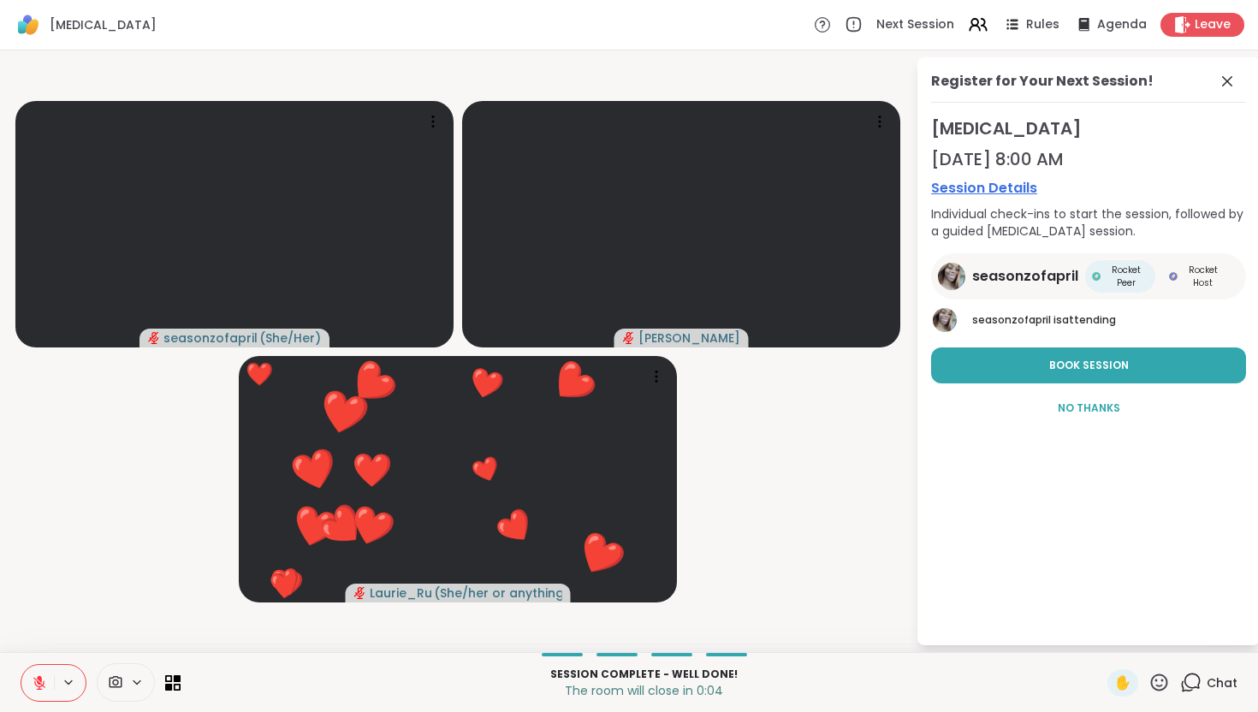
click at [44, 675] on icon at bounding box center [39, 682] width 15 height 15
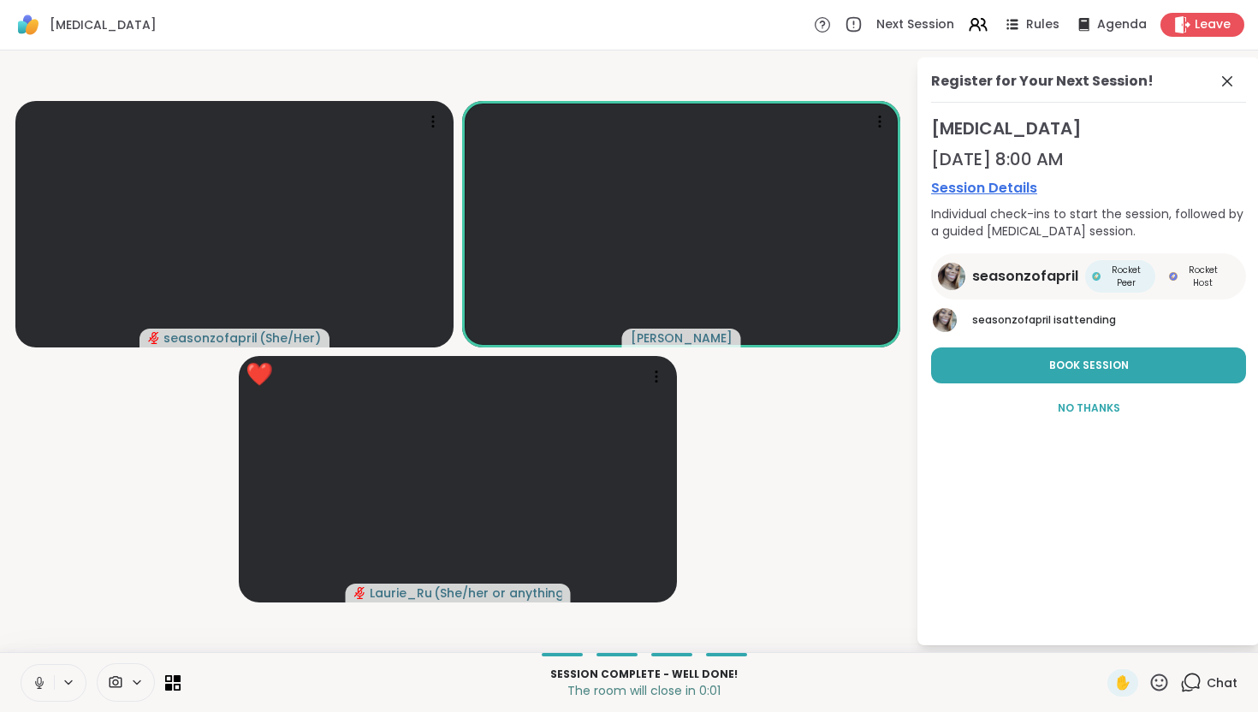
click at [37, 691] on button at bounding box center [37, 683] width 33 height 36
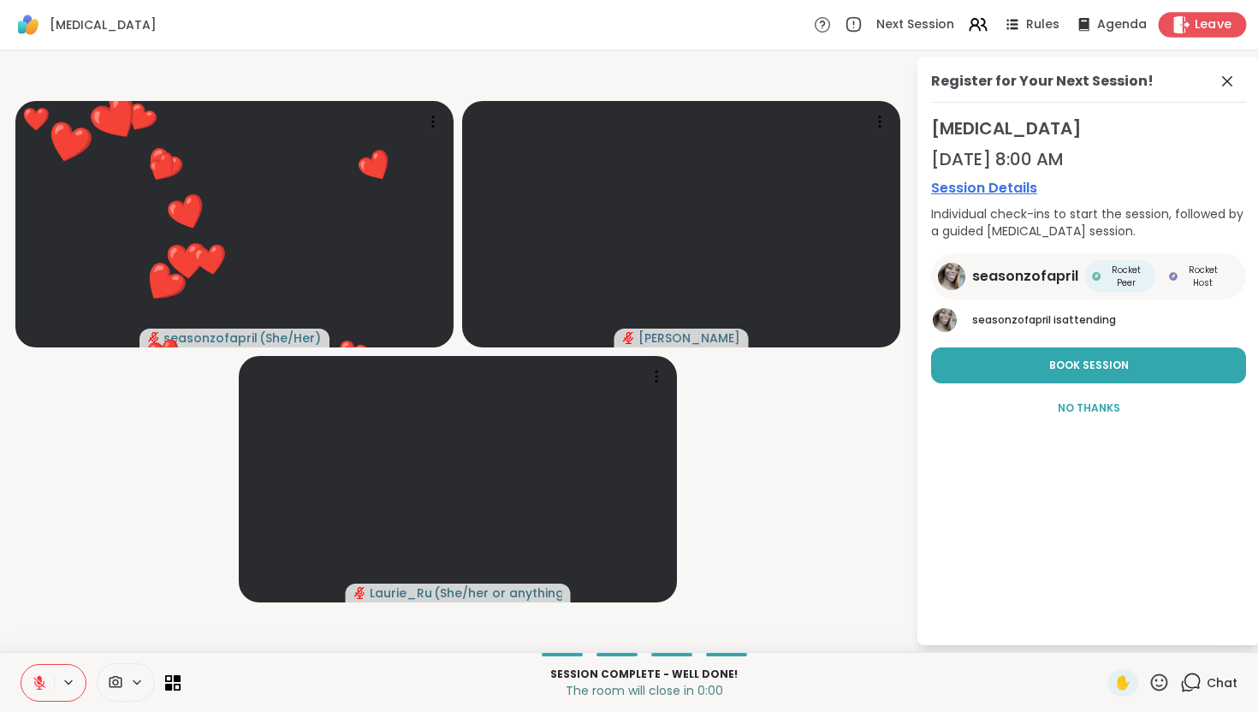
click at [1226, 21] on span "Leave" at bounding box center [1213, 25] width 38 height 18
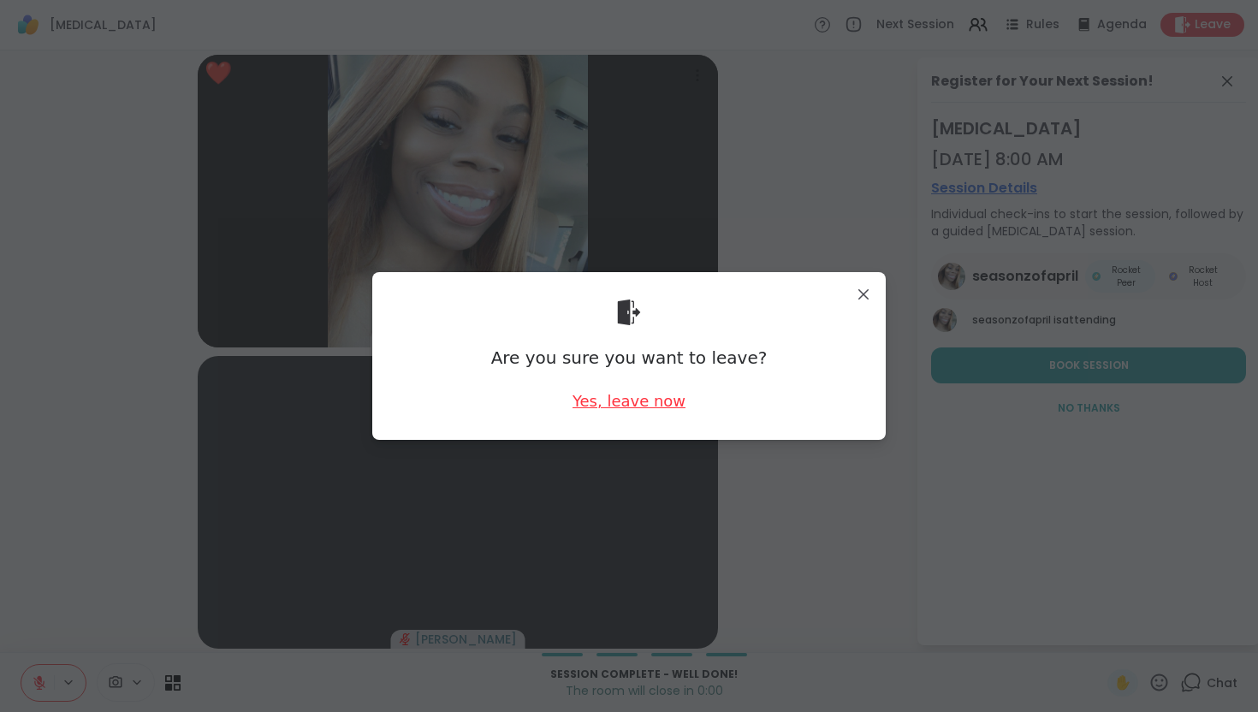
click at [628, 407] on div "Yes, leave now" at bounding box center [628, 400] width 113 height 21
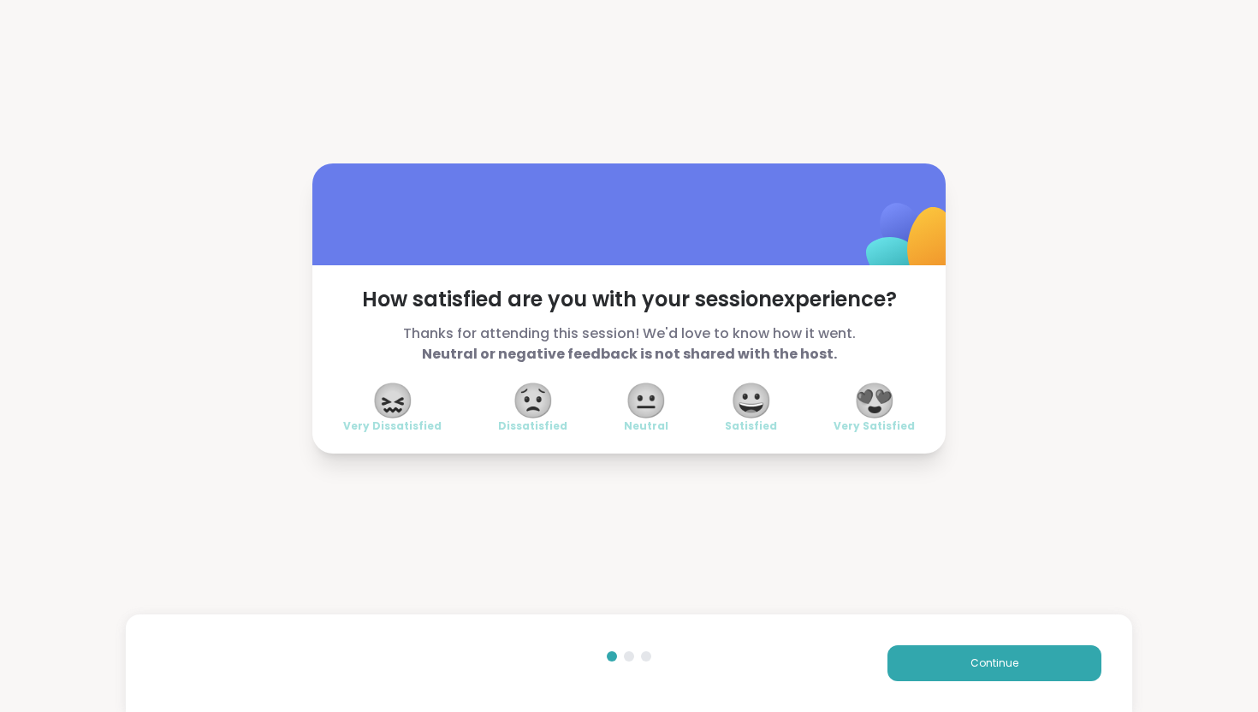
click at [889, 403] on span "😍" at bounding box center [874, 400] width 43 height 31
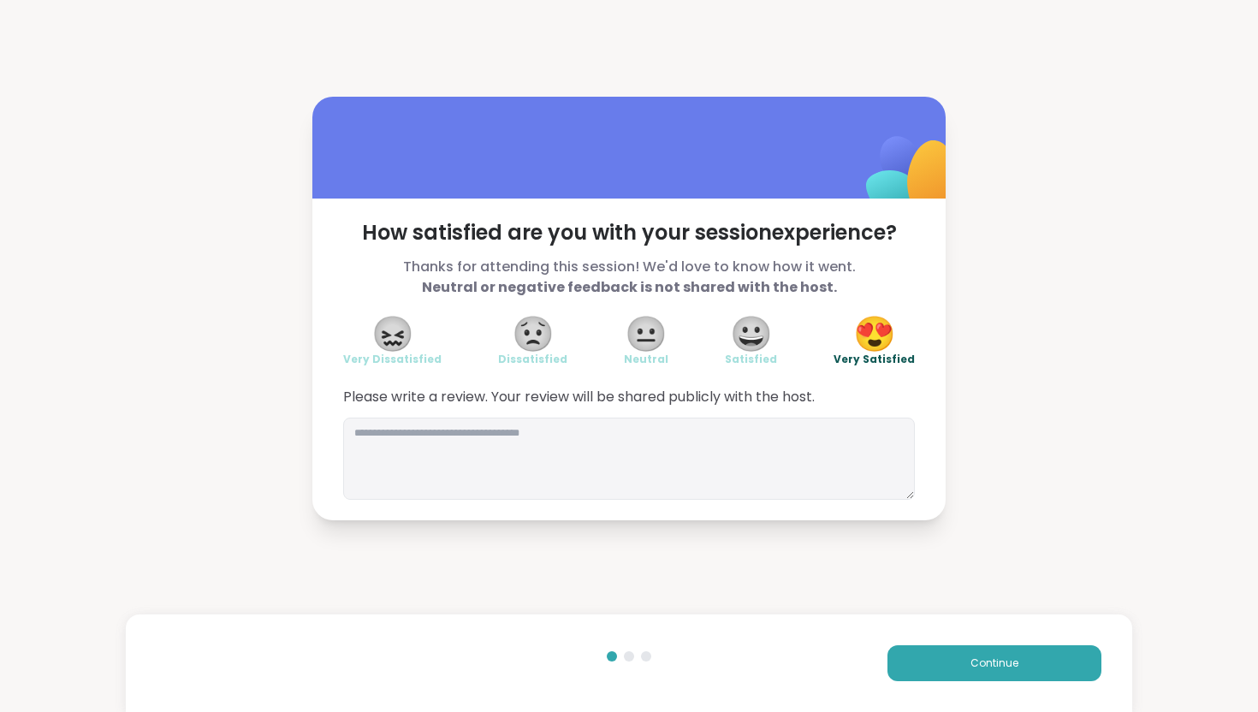
click at [1021, 473] on div "How satisfied are you with your session experience? Thanks for attending this s…" at bounding box center [629, 308] width 1258 height 616
click at [1010, 667] on span "Continue" at bounding box center [994, 662] width 48 height 15
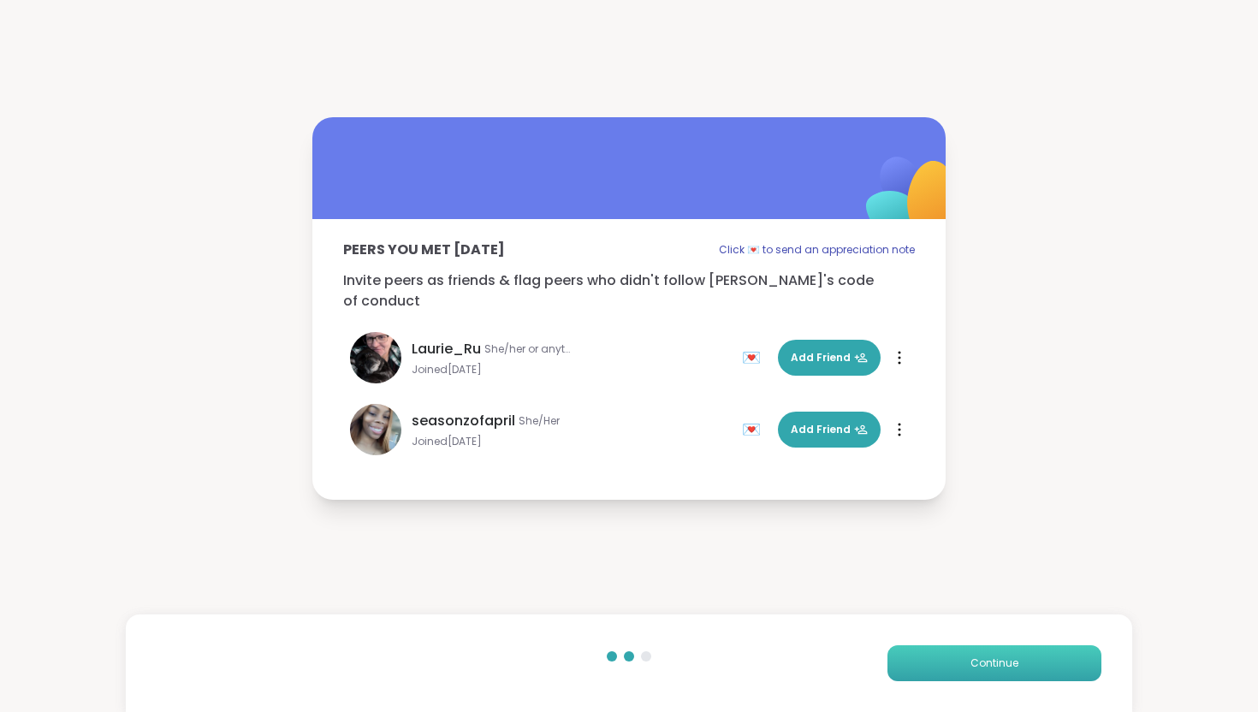
click at [986, 659] on span "Continue" at bounding box center [994, 662] width 48 height 15
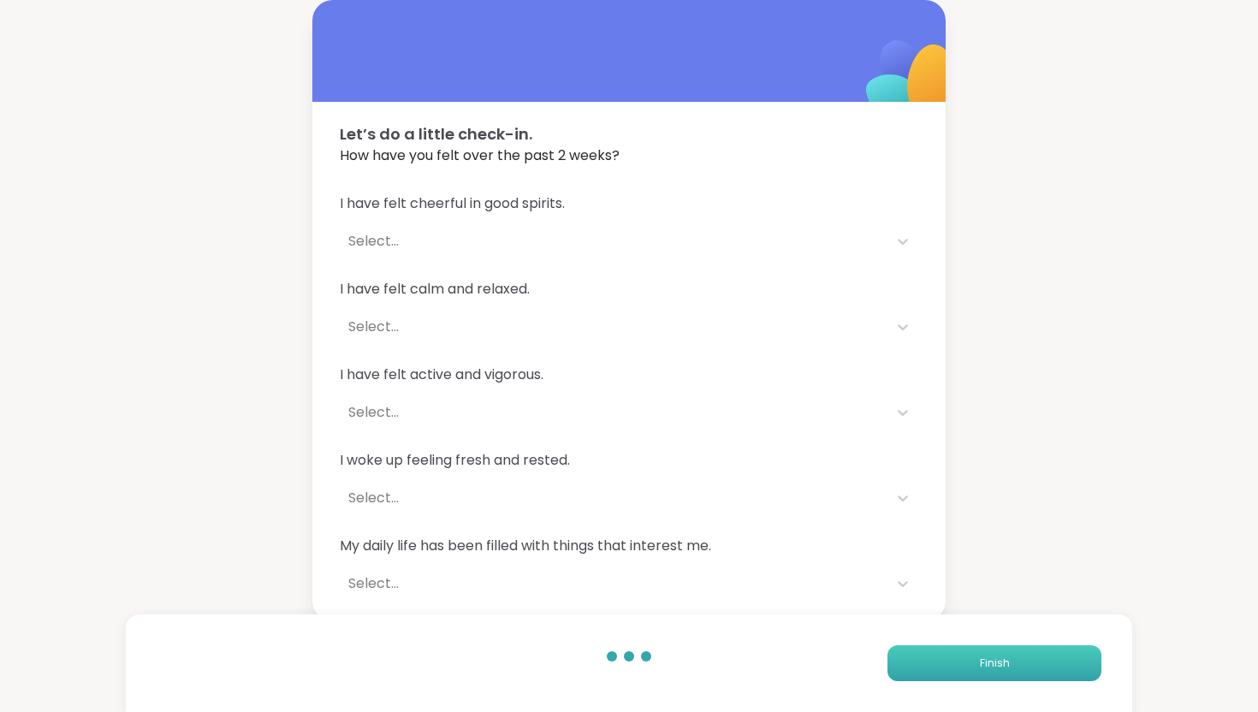
click at [1006, 664] on span "Finish" at bounding box center [995, 662] width 30 height 15
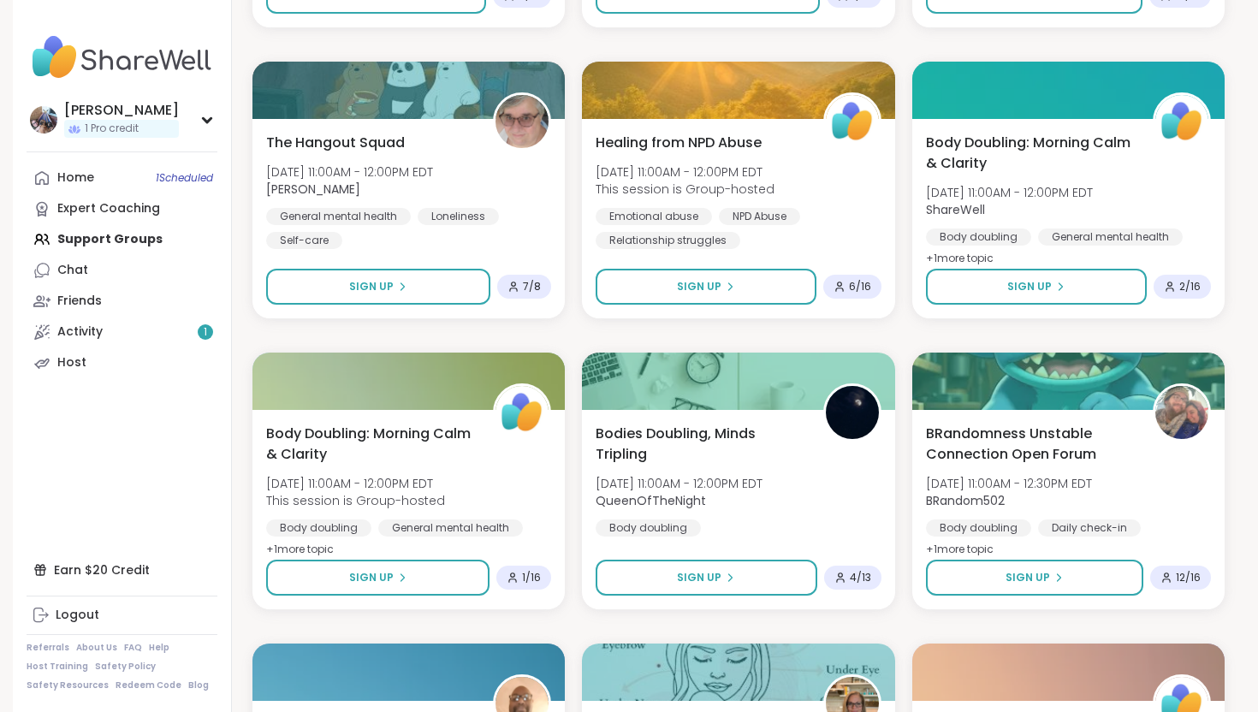
scroll to position [1146, 0]
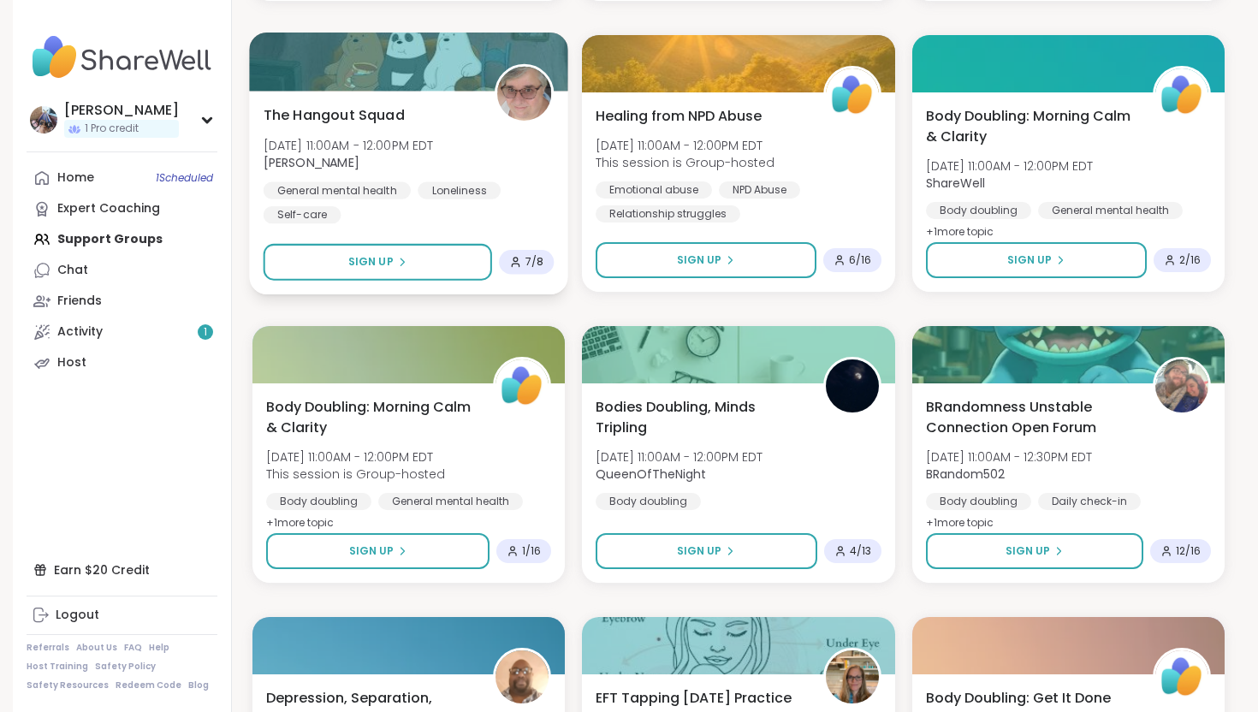
click at [361, 113] on span "The Hangout Squad" at bounding box center [333, 114] width 141 height 21
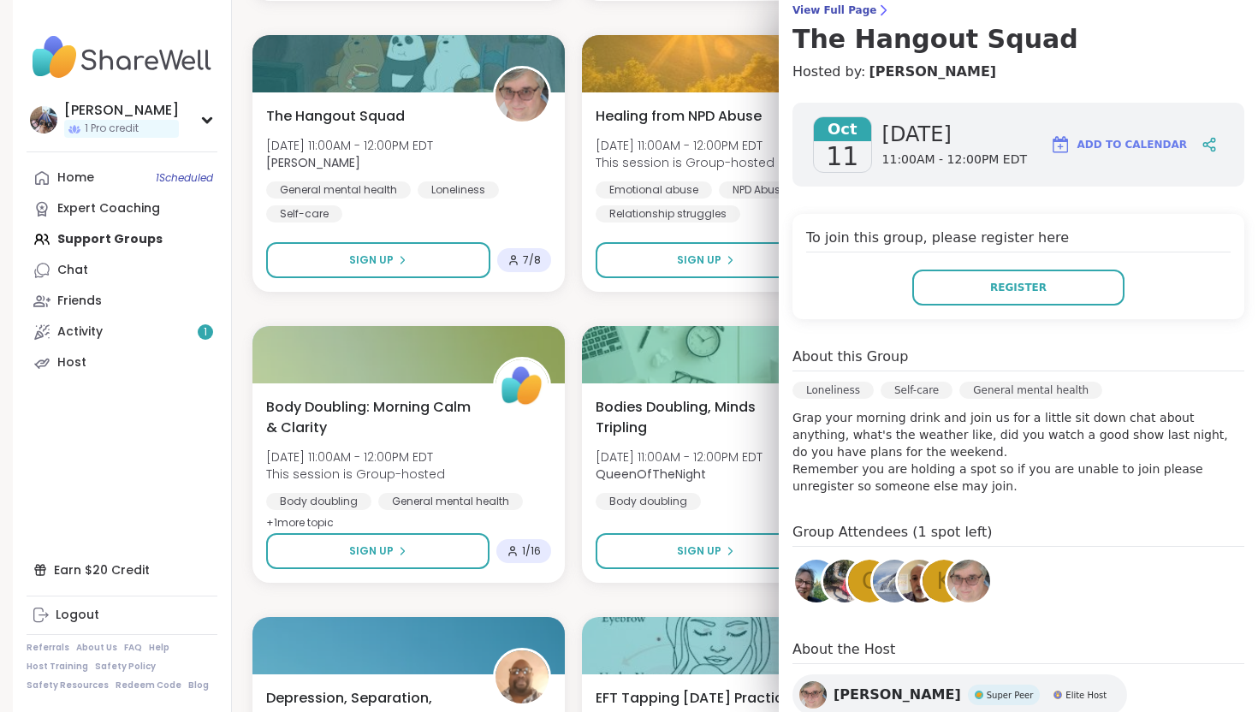
scroll to position [156, 0]
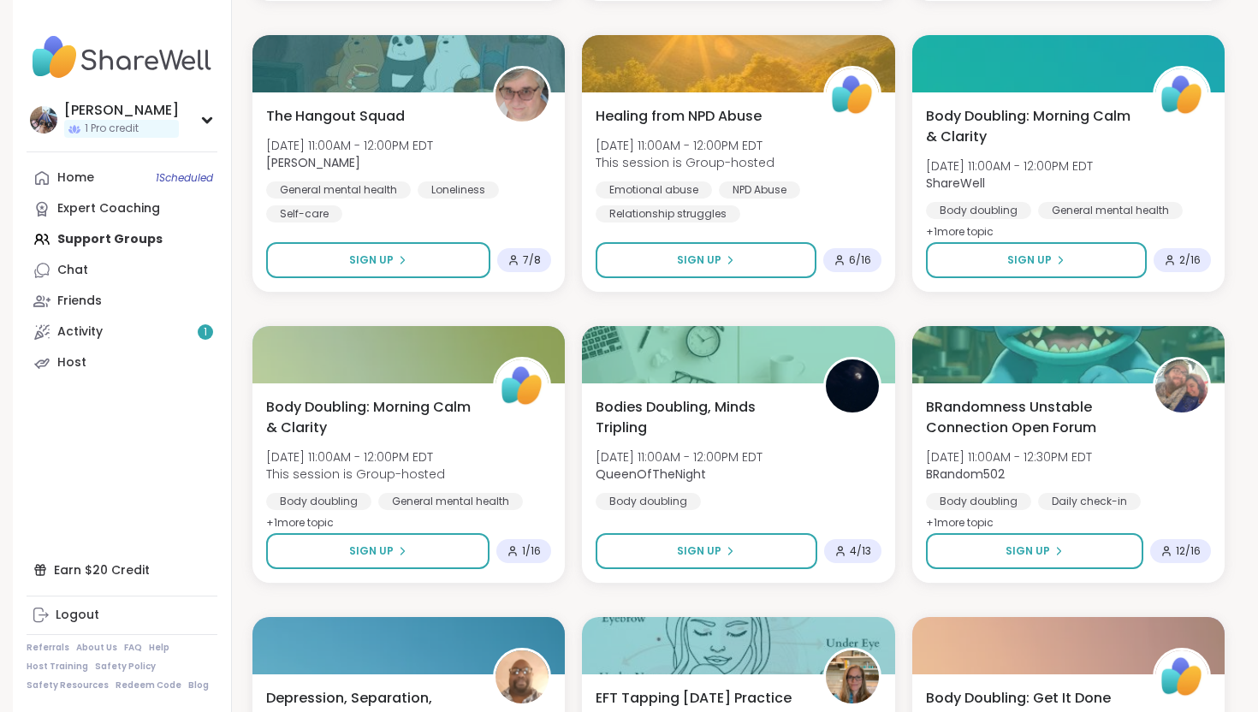
click at [193, 157] on nav "dooley 1 Pro credit Profile Membership Settings Help Home 1 Scheduled Expert Co…" at bounding box center [122, 356] width 219 height 712
